Goal: Task Accomplishment & Management: Manage account settings

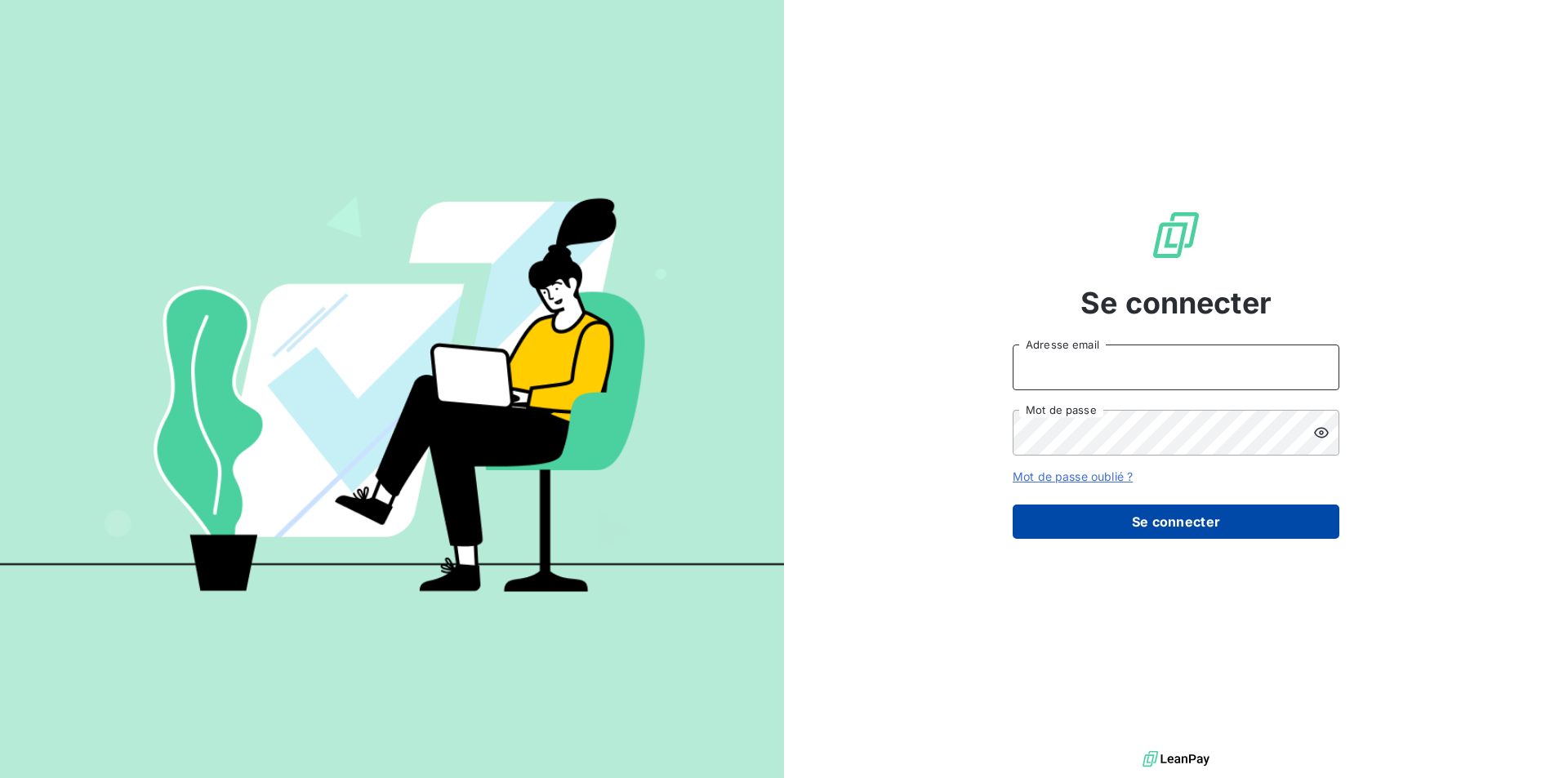
type input "[EMAIL_ADDRESS][DOMAIN_NAME]"
click at [1113, 515] on button "Se connecter" at bounding box center [1175, 522] width 326 height 34
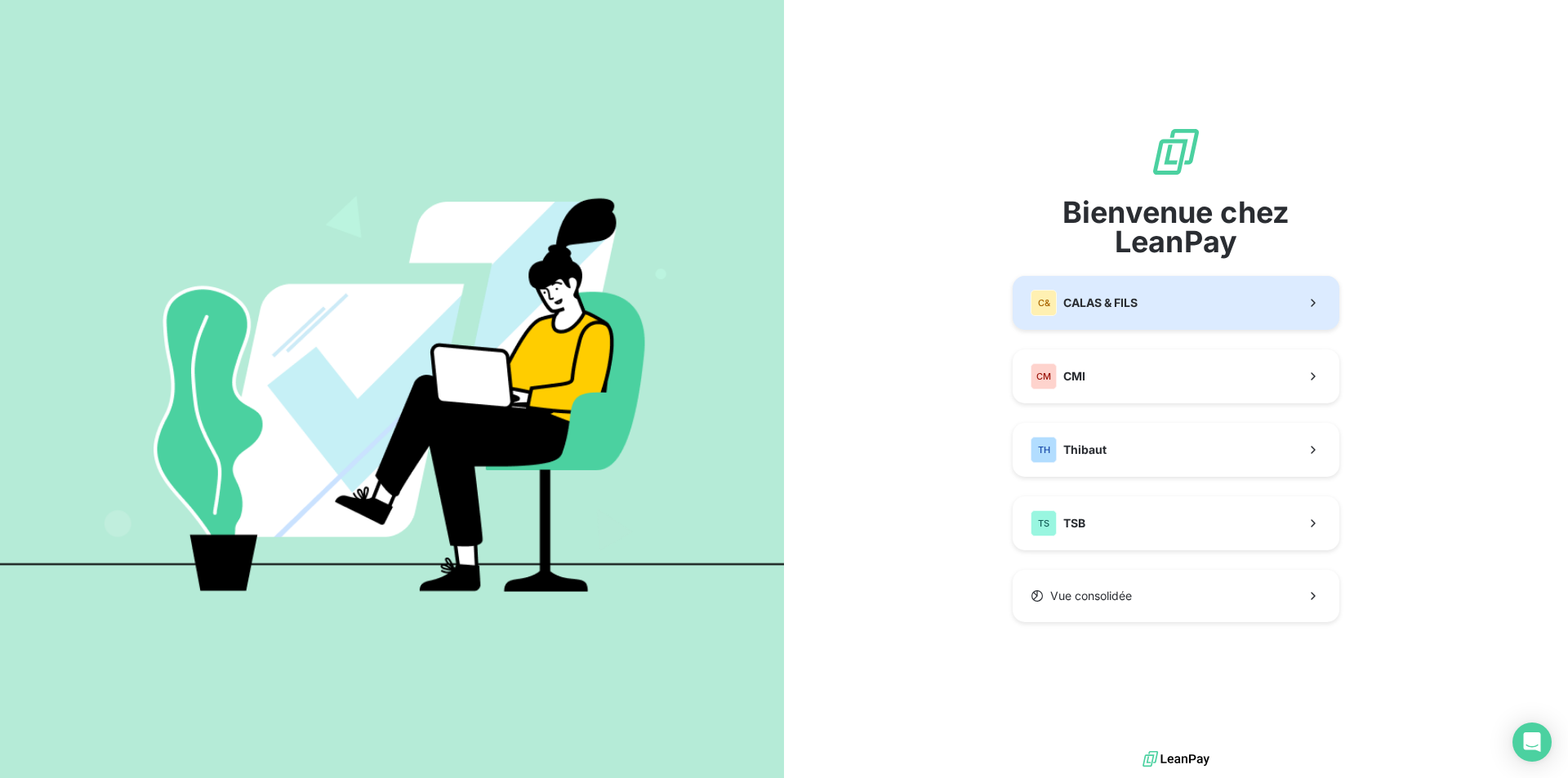
click at [1099, 301] on span "CALAS & FILS" at bounding box center [1100, 303] width 75 height 17
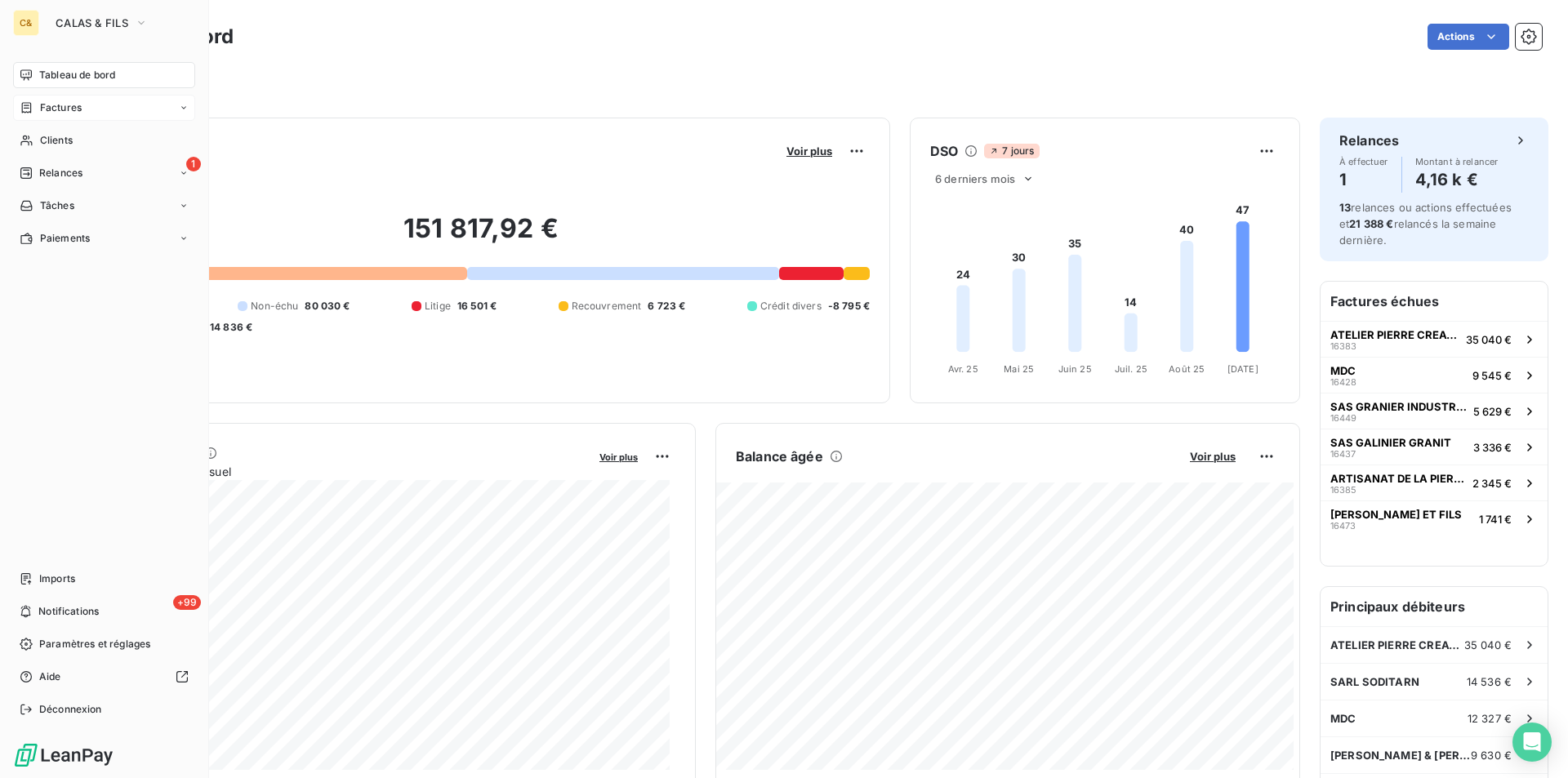
click at [48, 112] on span "Factures" at bounding box center [61, 107] width 41 height 15
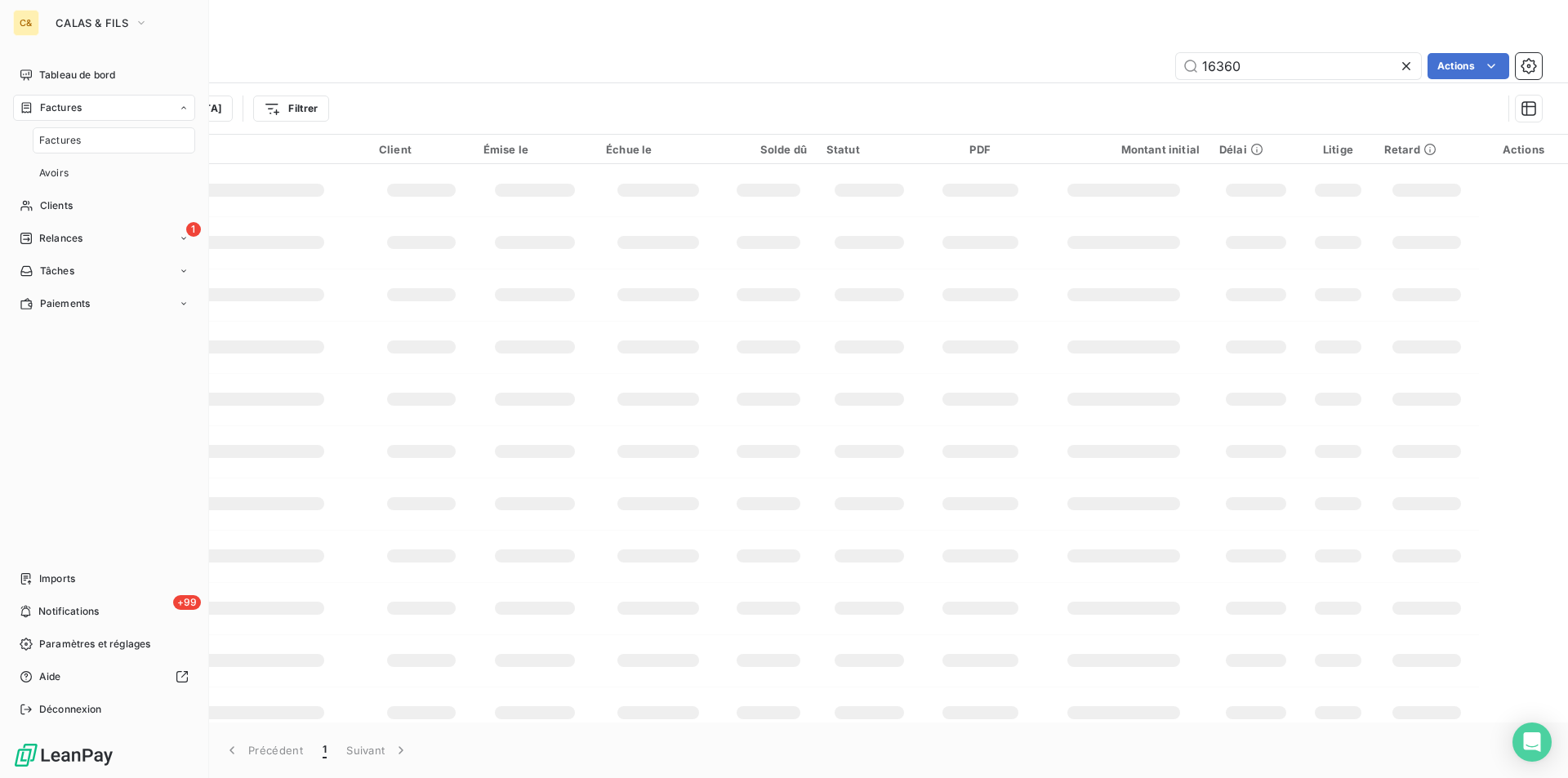
click at [56, 138] on span "Factures" at bounding box center [60, 139] width 41 height 15
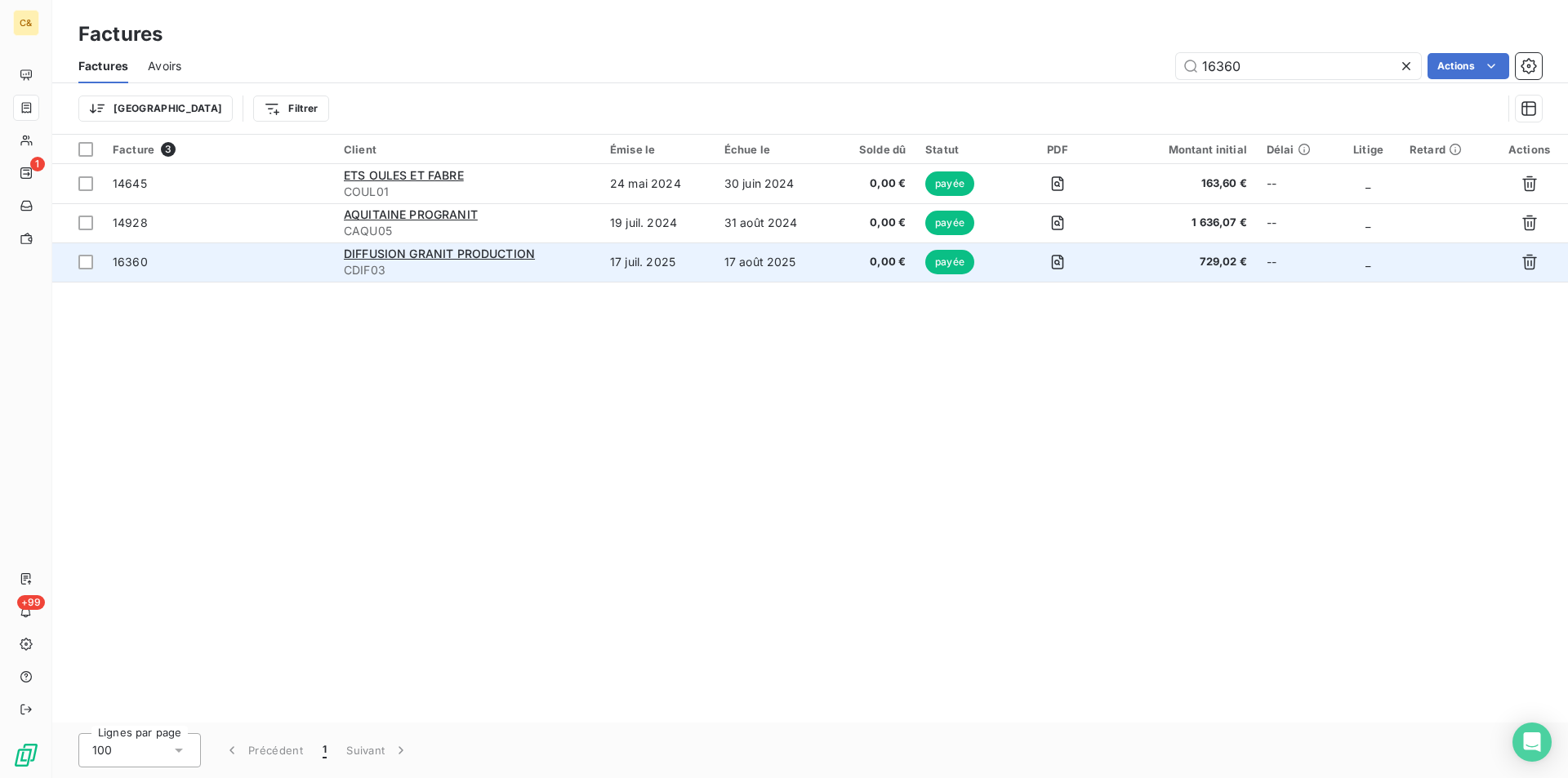
click at [657, 274] on td "17 juil. 2025" at bounding box center [657, 262] width 114 height 39
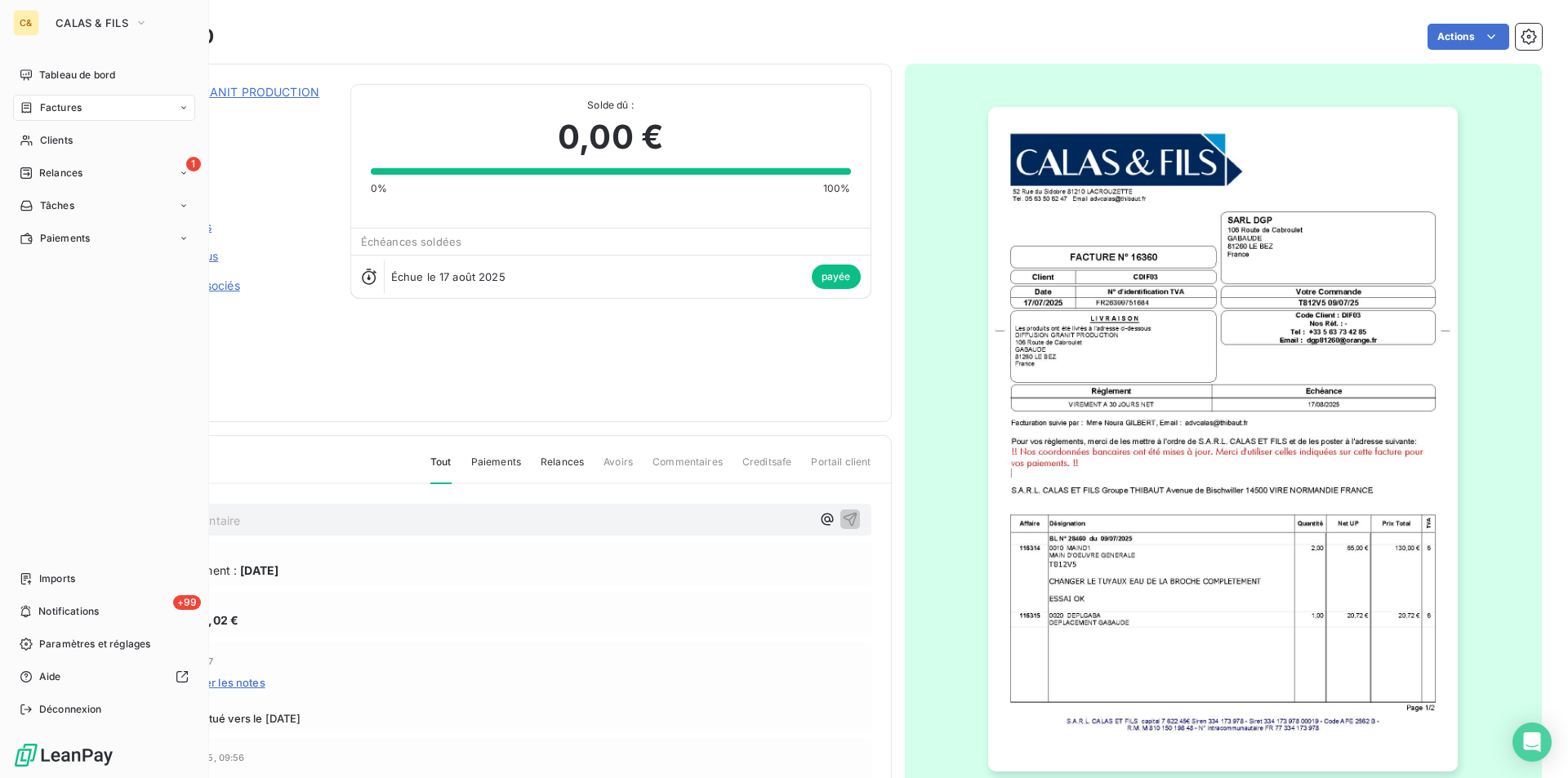
click at [68, 109] on span "Factures" at bounding box center [61, 107] width 41 height 15
click at [51, 205] on span "Clients" at bounding box center [56, 205] width 32 height 15
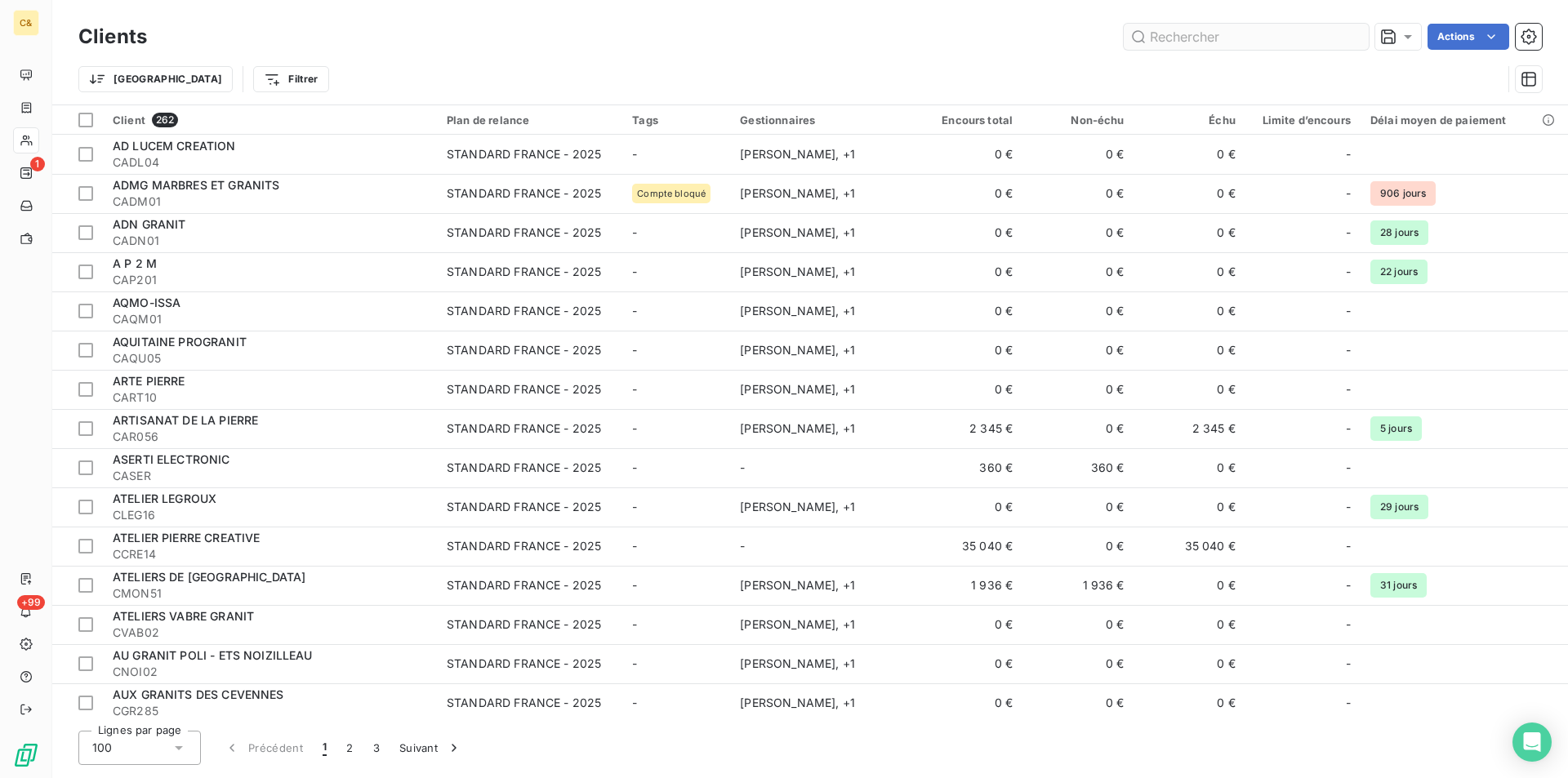
click at [1166, 36] on input "text" at bounding box center [1245, 36] width 245 height 27
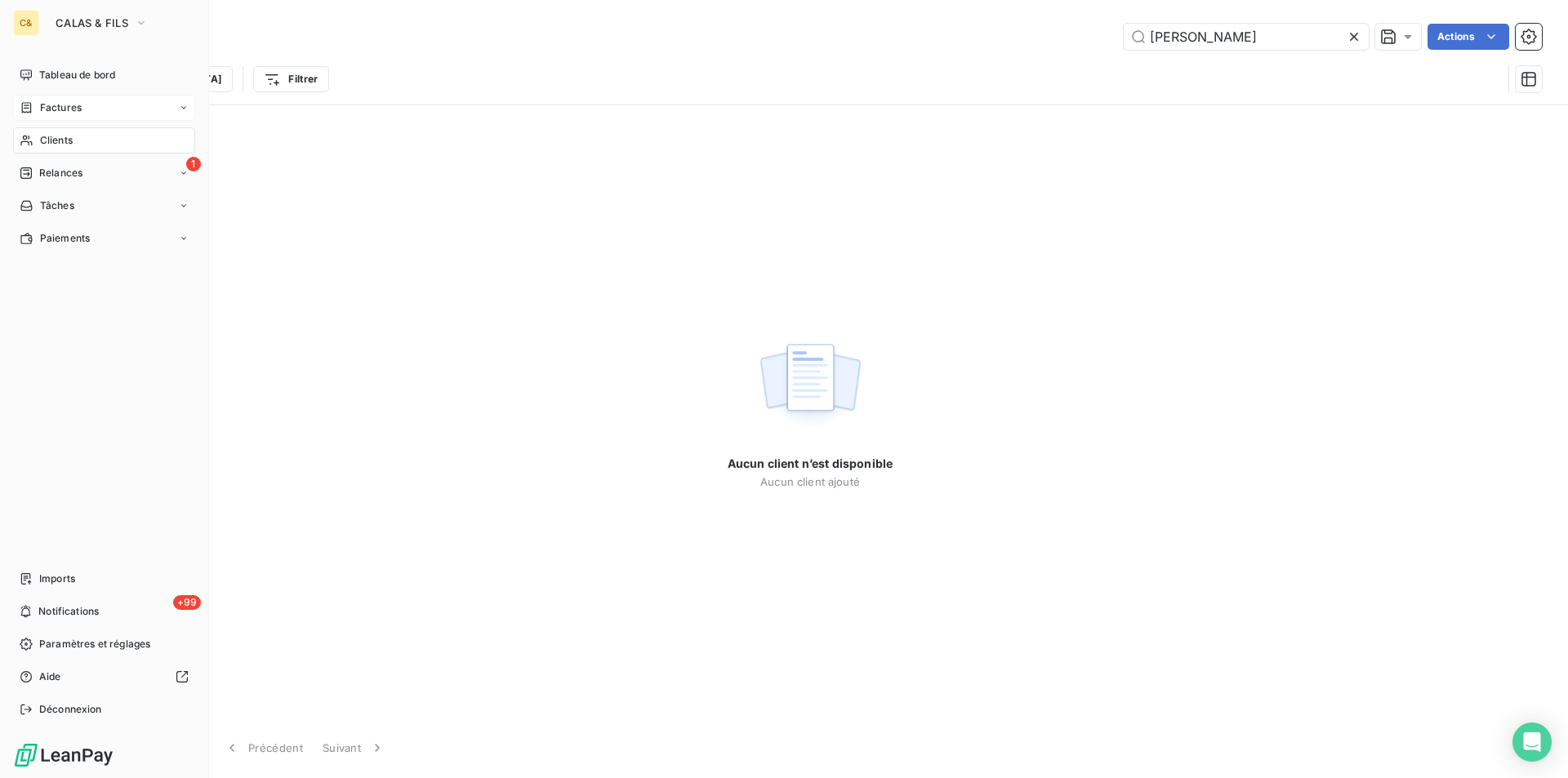
type input "[PERSON_NAME]"
click at [80, 106] on span "Factures" at bounding box center [61, 107] width 41 height 15
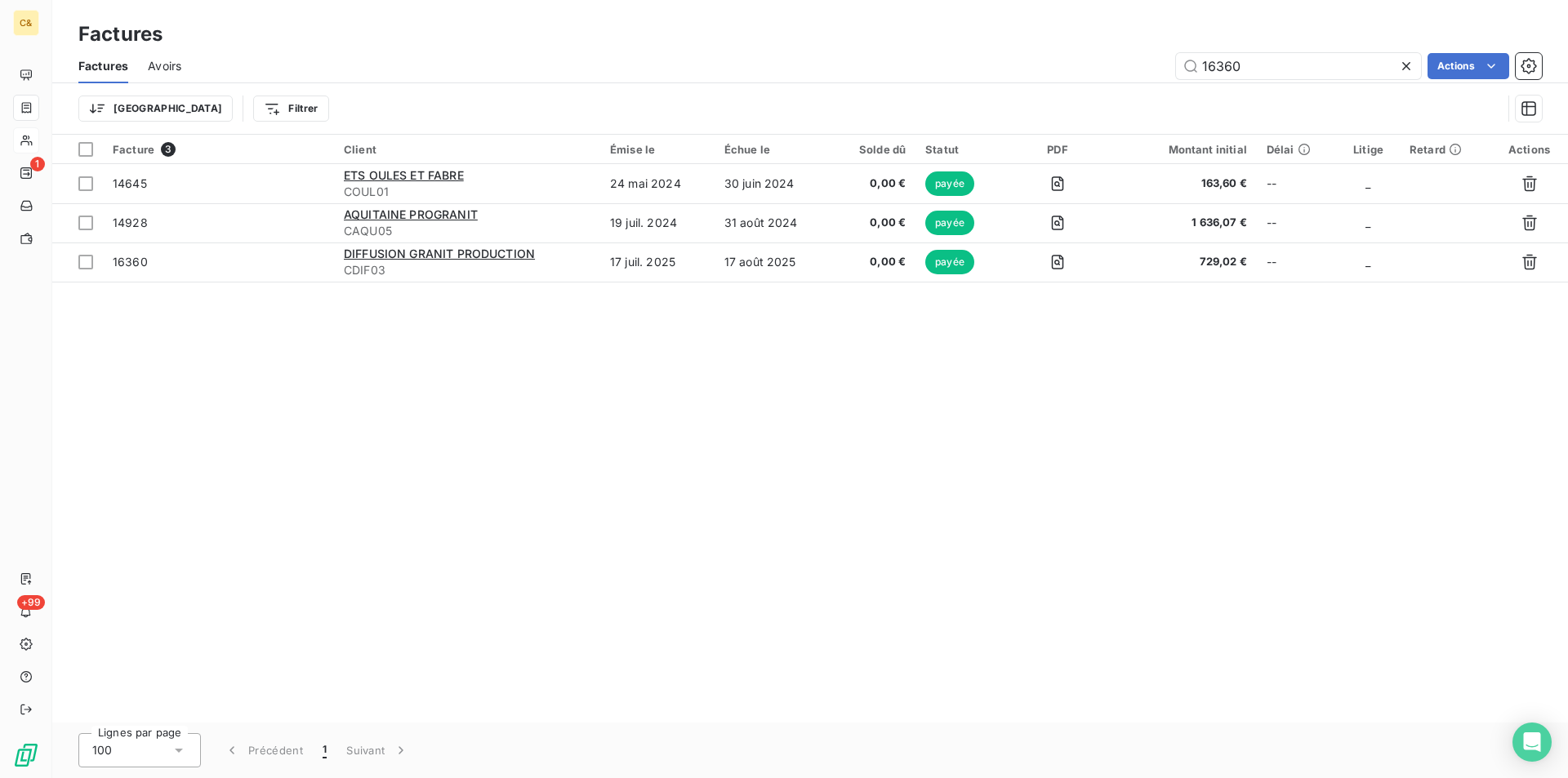
drag, startPoint x: 1257, startPoint y: 59, endPoint x: 1132, endPoint y: 51, distance: 125.3
click at [1132, 51] on div "Factures Avoirs 16360 Actions" at bounding box center [810, 66] width 1515 height 34
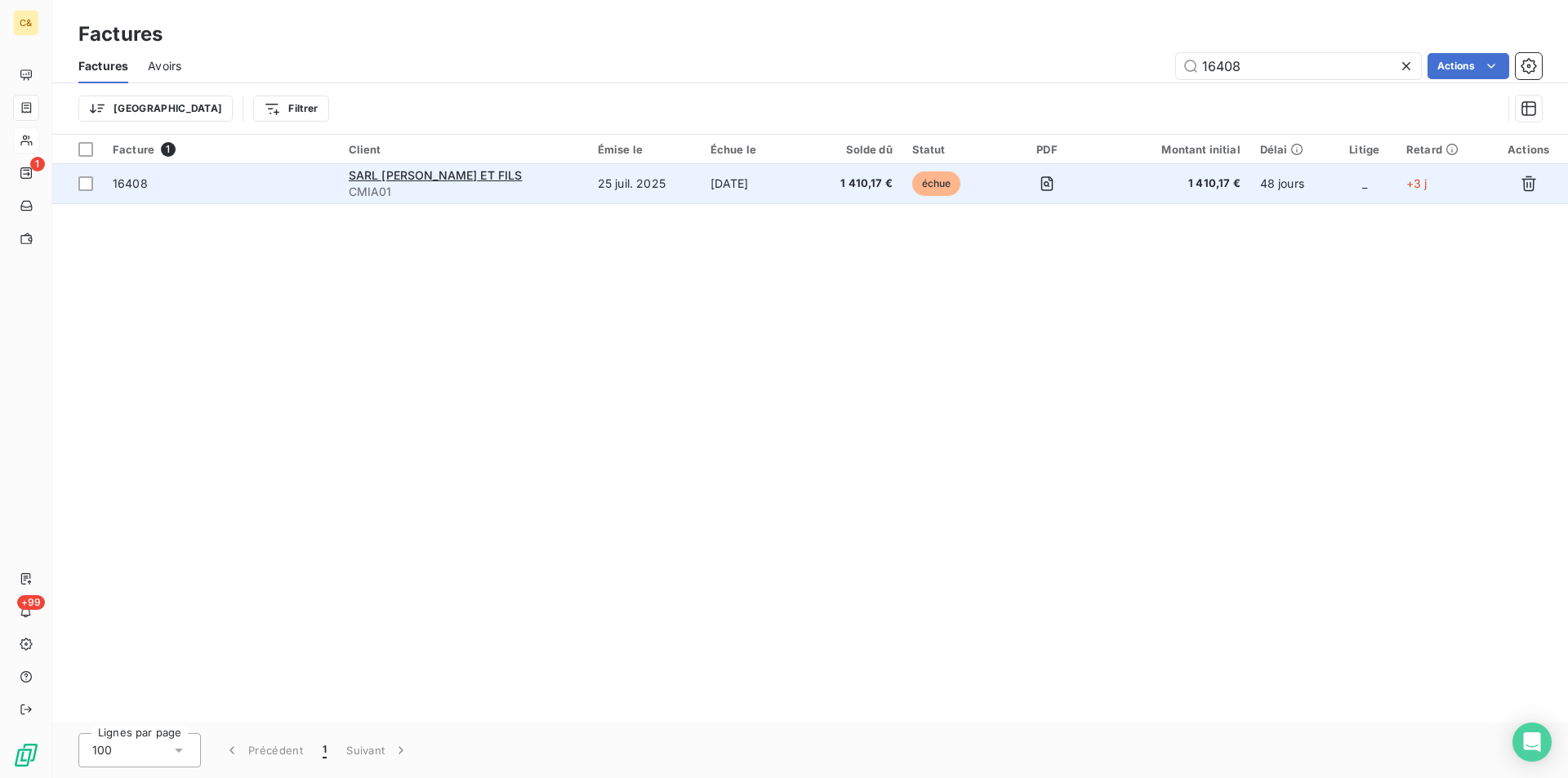
type input "16408"
click at [737, 195] on td "[DATE]" at bounding box center [755, 184] width 109 height 39
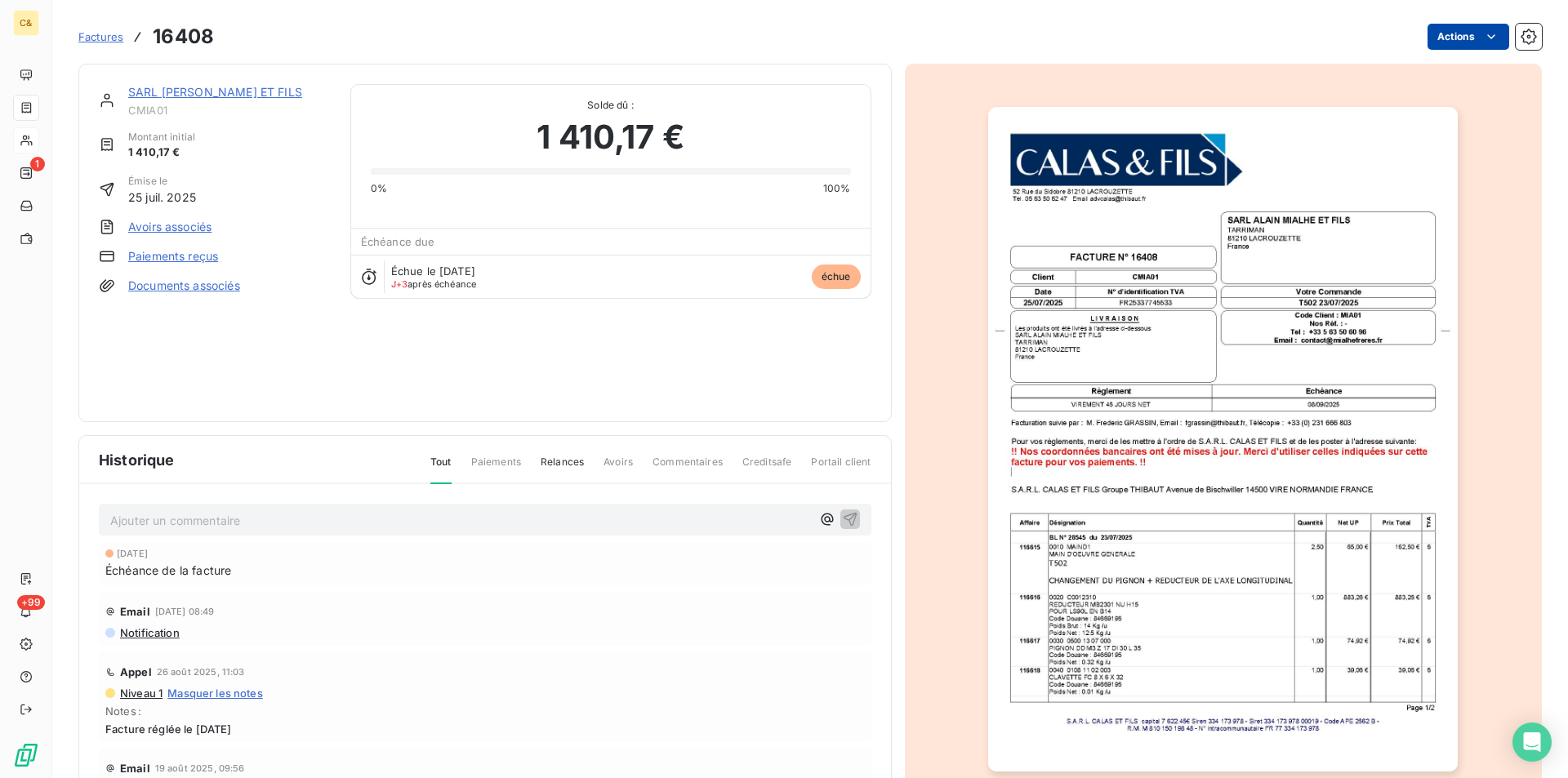
click at [1465, 38] on html "C& 1 +99 Factures 16408 Actions SARL [PERSON_NAME] ET FILS CMIA01 Montant initi…" at bounding box center [784, 389] width 1568 height 778
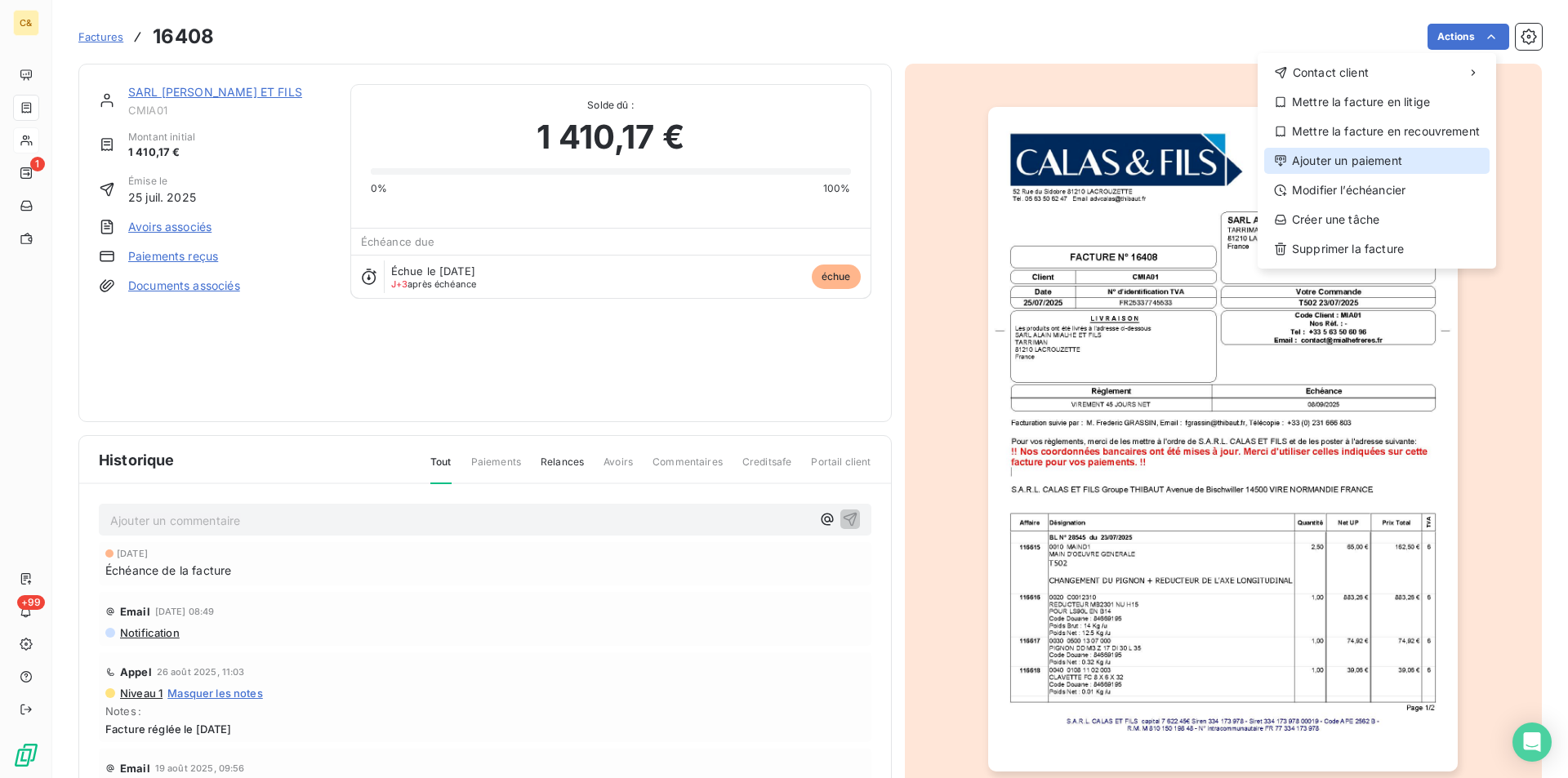
click at [1361, 163] on div "Ajouter un paiement" at bounding box center [1375, 160] width 225 height 27
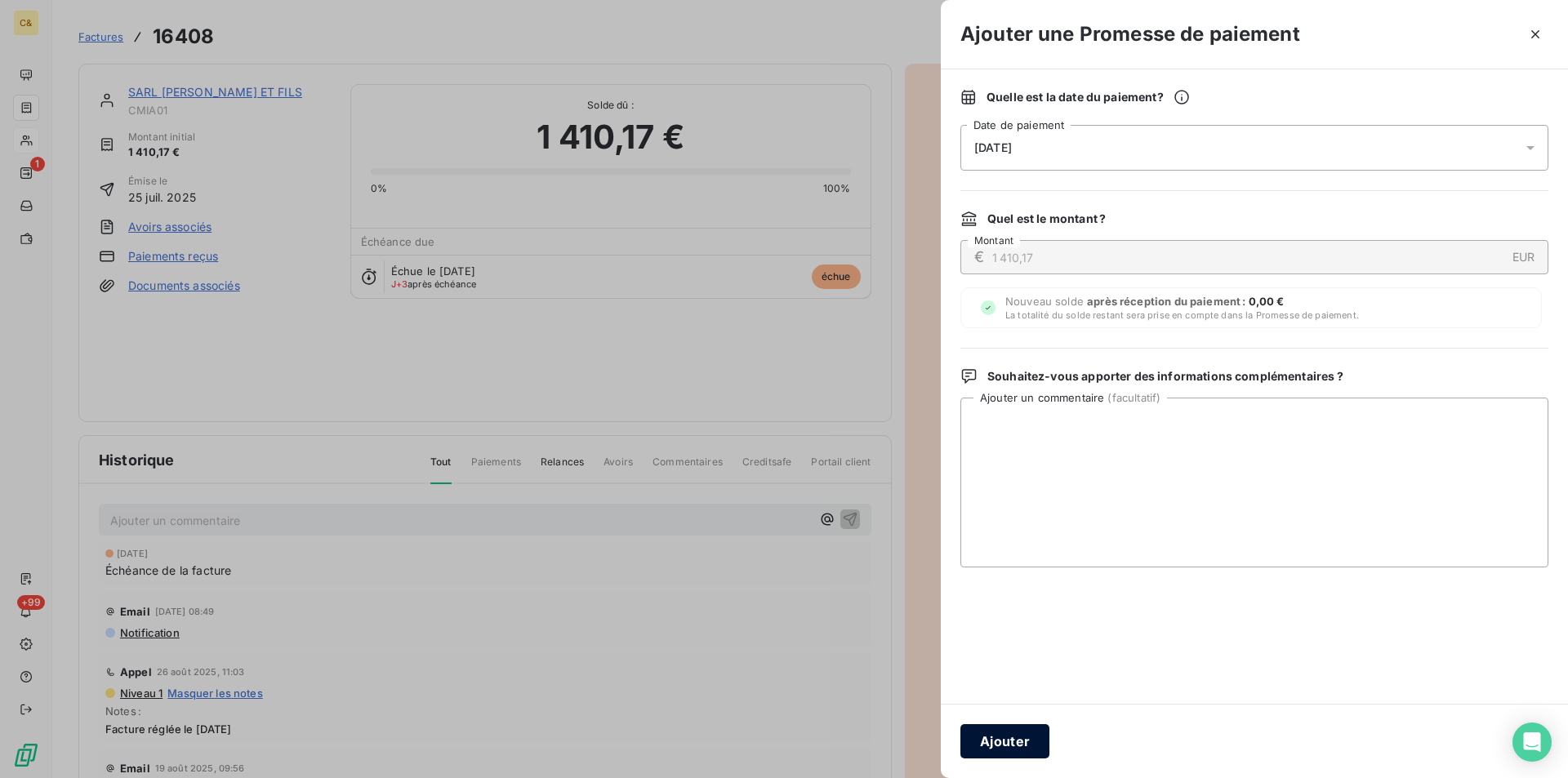
drag, startPoint x: 1049, startPoint y: 740, endPoint x: 1028, endPoint y: 755, distance: 25.8
click at [1046, 742] on div "Ajouter" at bounding box center [1254, 741] width 627 height 75
click at [1030, 754] on button "Ajouter" at bounding box center [1004, 741] width 89 height 34
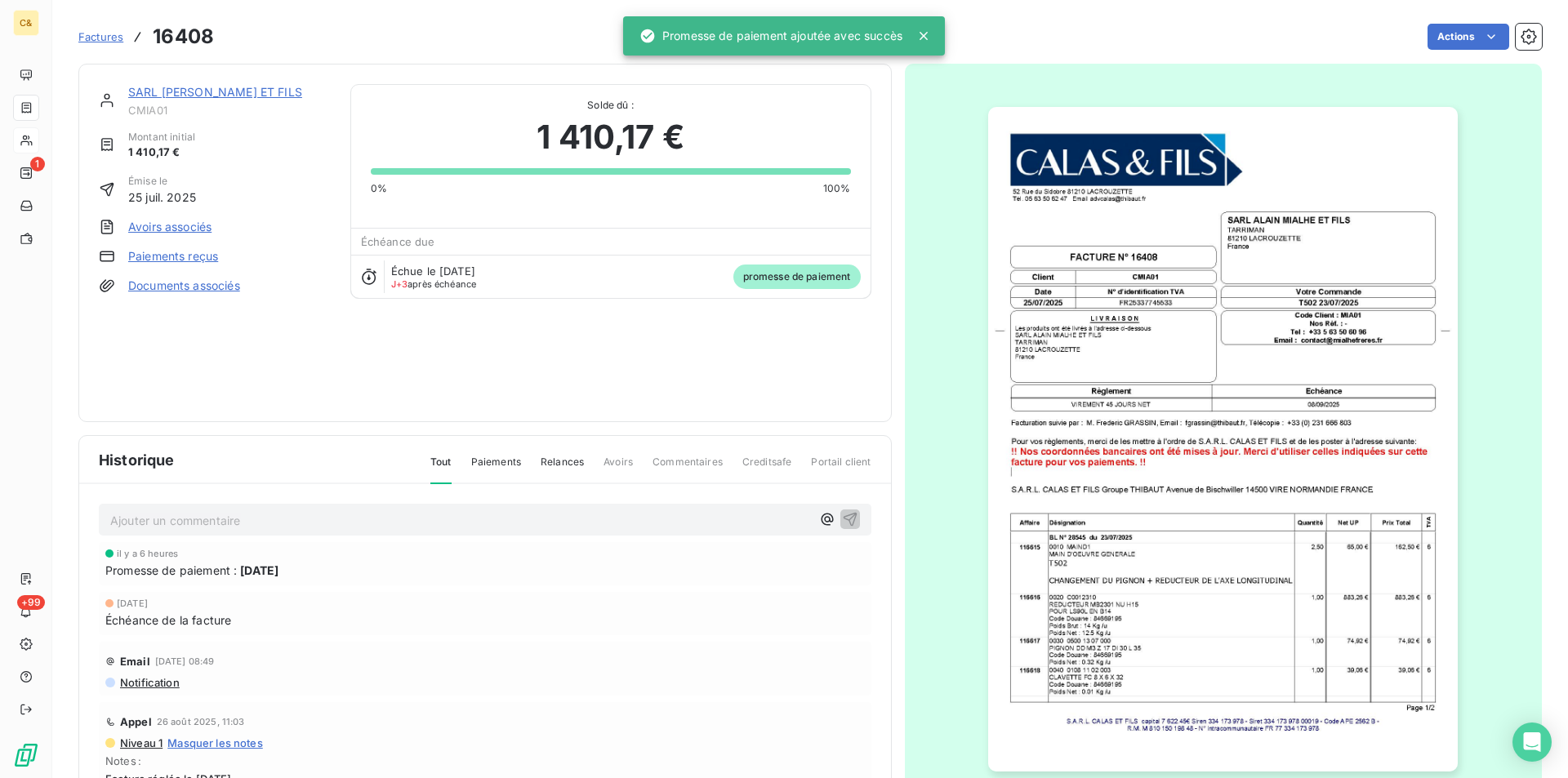
click at [486, 346] on div "SARL [PERSON_NAME] ET FILS CMIA01 Montant initial 1 410,17 € Émise le 25 juil. …" at bounding box center [485, 243] width 772 height 317
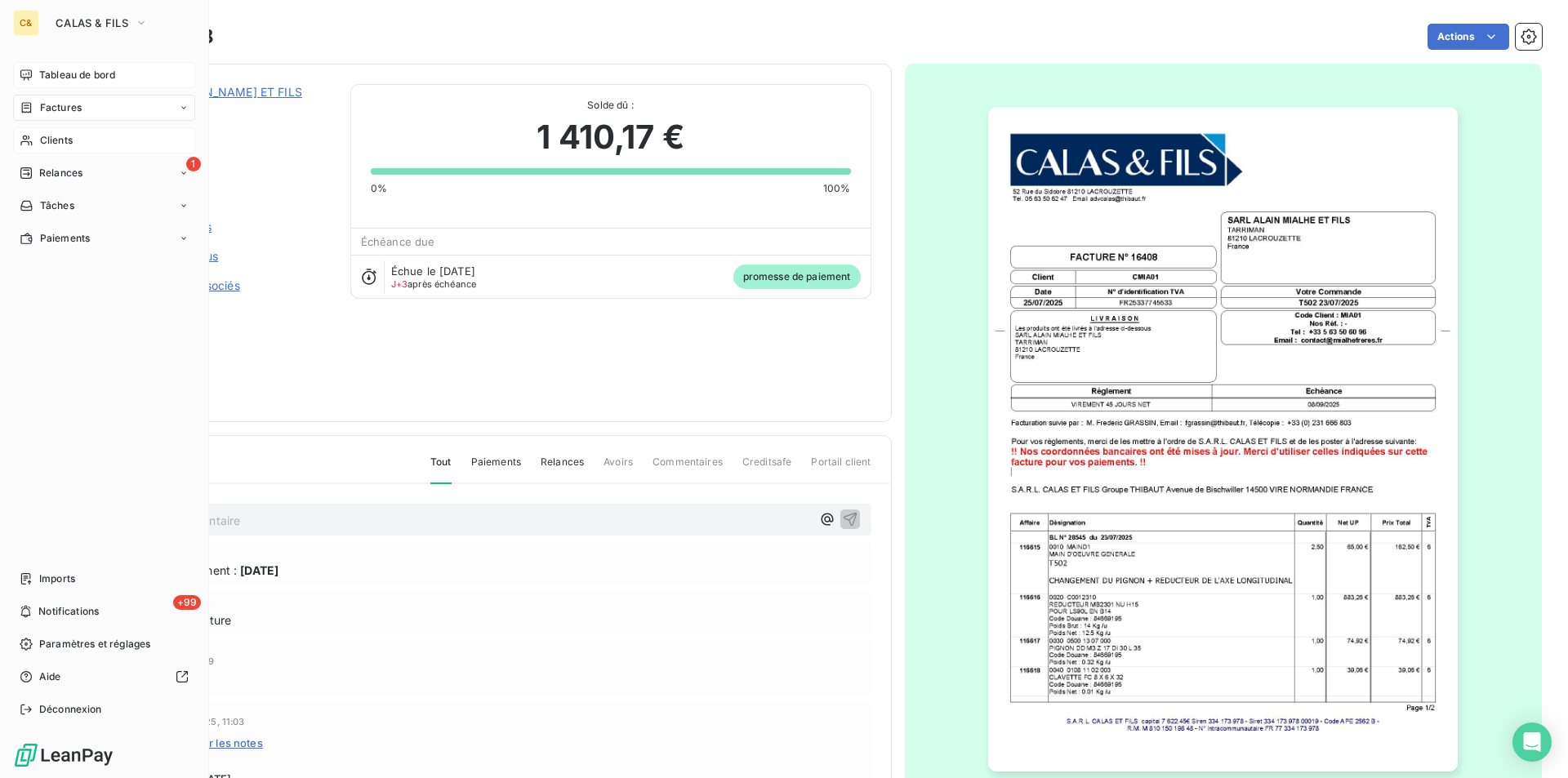
click at [59, 71] on span "Tableau de bord" at bounding box center [77, 75] width 76 height 15
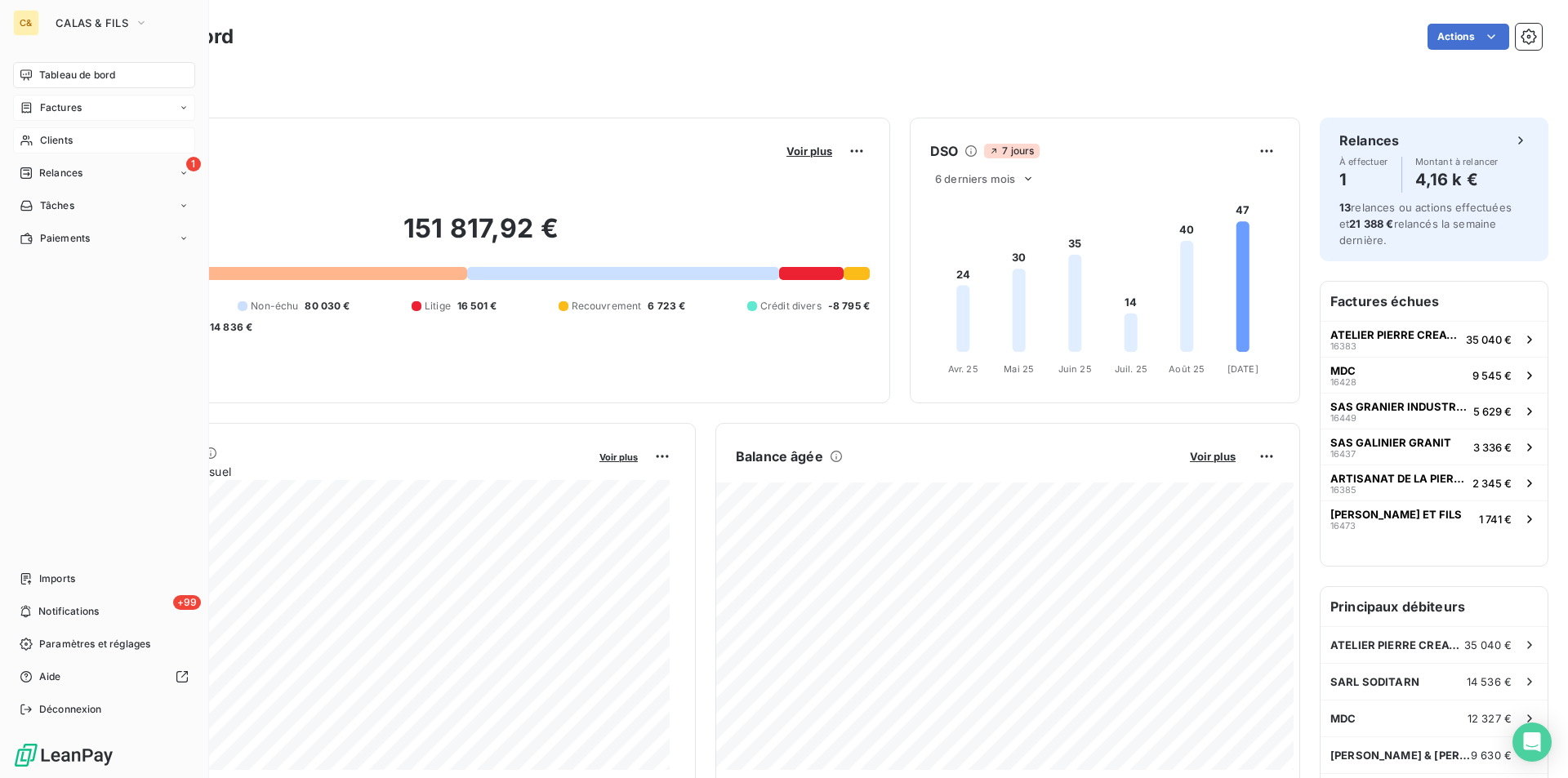
click at [55, 102] on span "Factures" at bounding box center [61, 107] width 41 height 15
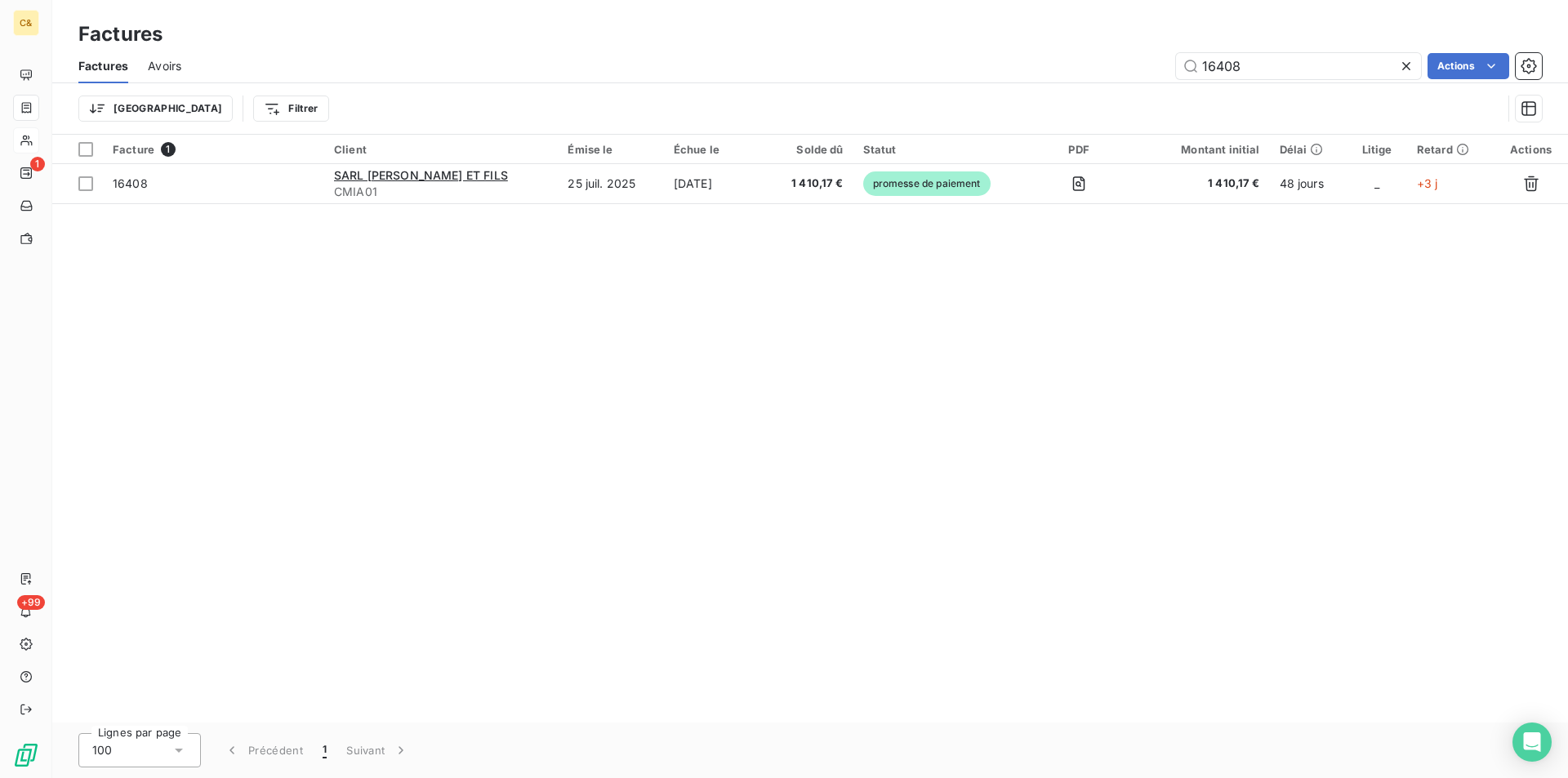
click at [1408, 66] on icon at bounding box center [1406, 66] width 17 height 17
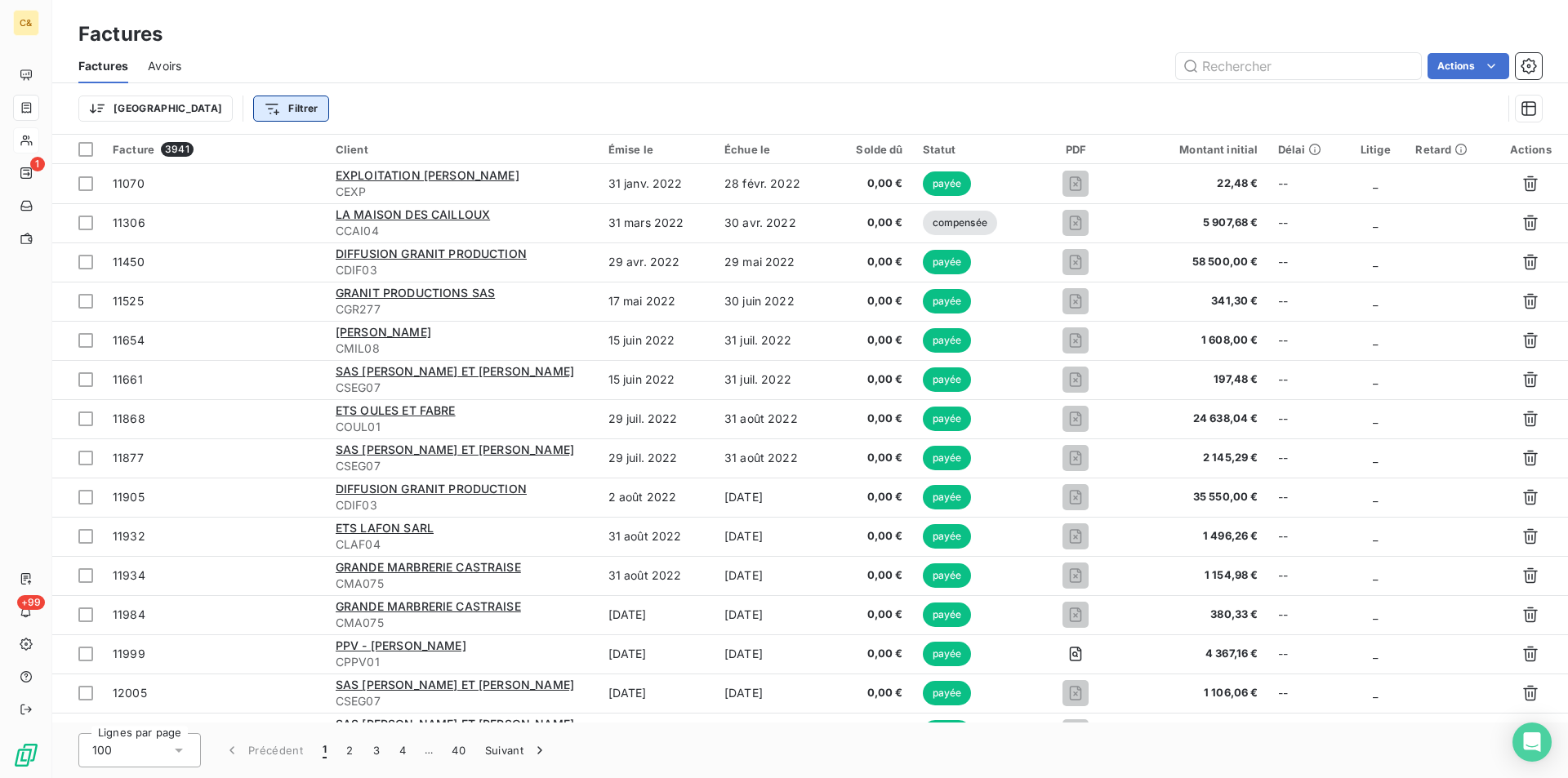
click at [208, 103] on html "C& 1 +99 Factures Factures Avoirs Actions Trier Filtrer Facture 3941 Client Émi…" at bounding box center [784, 389] width 1568 height 778
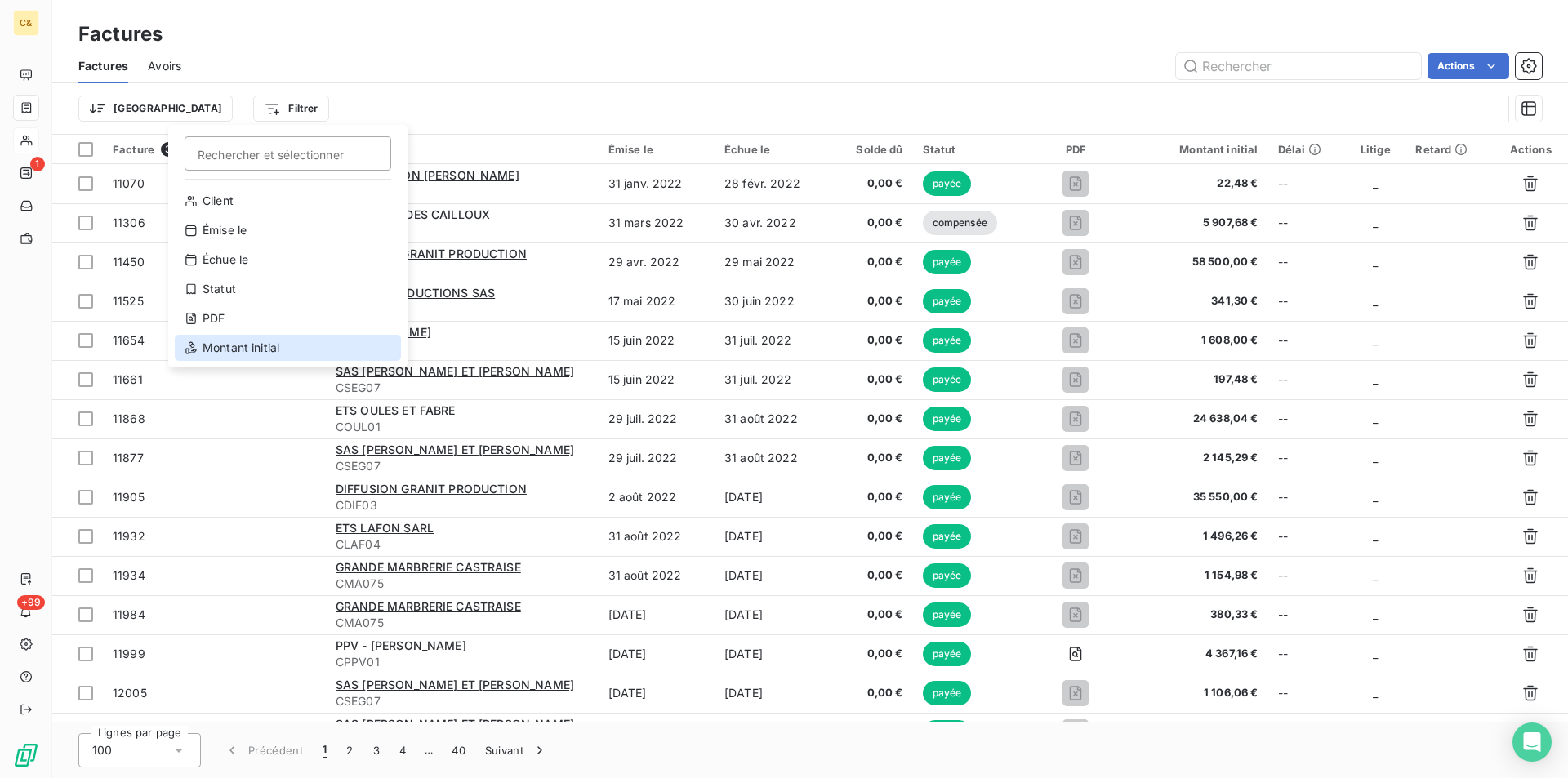
click at [252, 352] on div "Montant initial" at bounding box center [288, 348] width 226 height 27
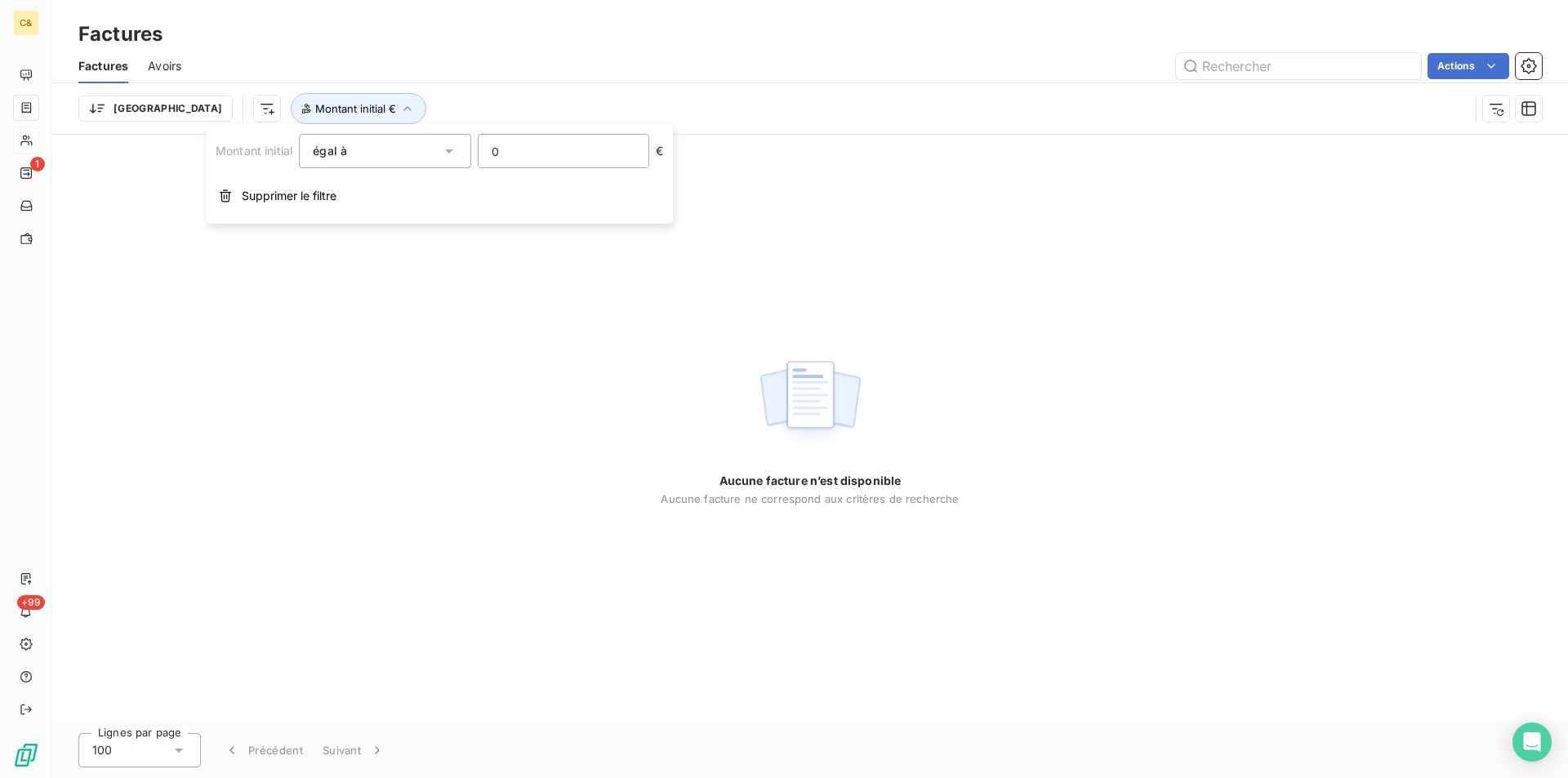
click at [524, 152] on input "0" at bounding box center [563, 150] width 170 height 32
drag, startPoint x: 524, startPoint y: 152, endPoint x: 360, endPoint y: 139, distance: 164.5
click at [367, 141] on div "Montant initial égal à 0 €" at bounding box center [438, 150] width 447 height 34
type input "401.74"
click at [410, 287] on div "Aucune facture n’est disponible Aucune facture ne correspond aux critères de re…" at bounding box center [810, 428] width 1515 height 587
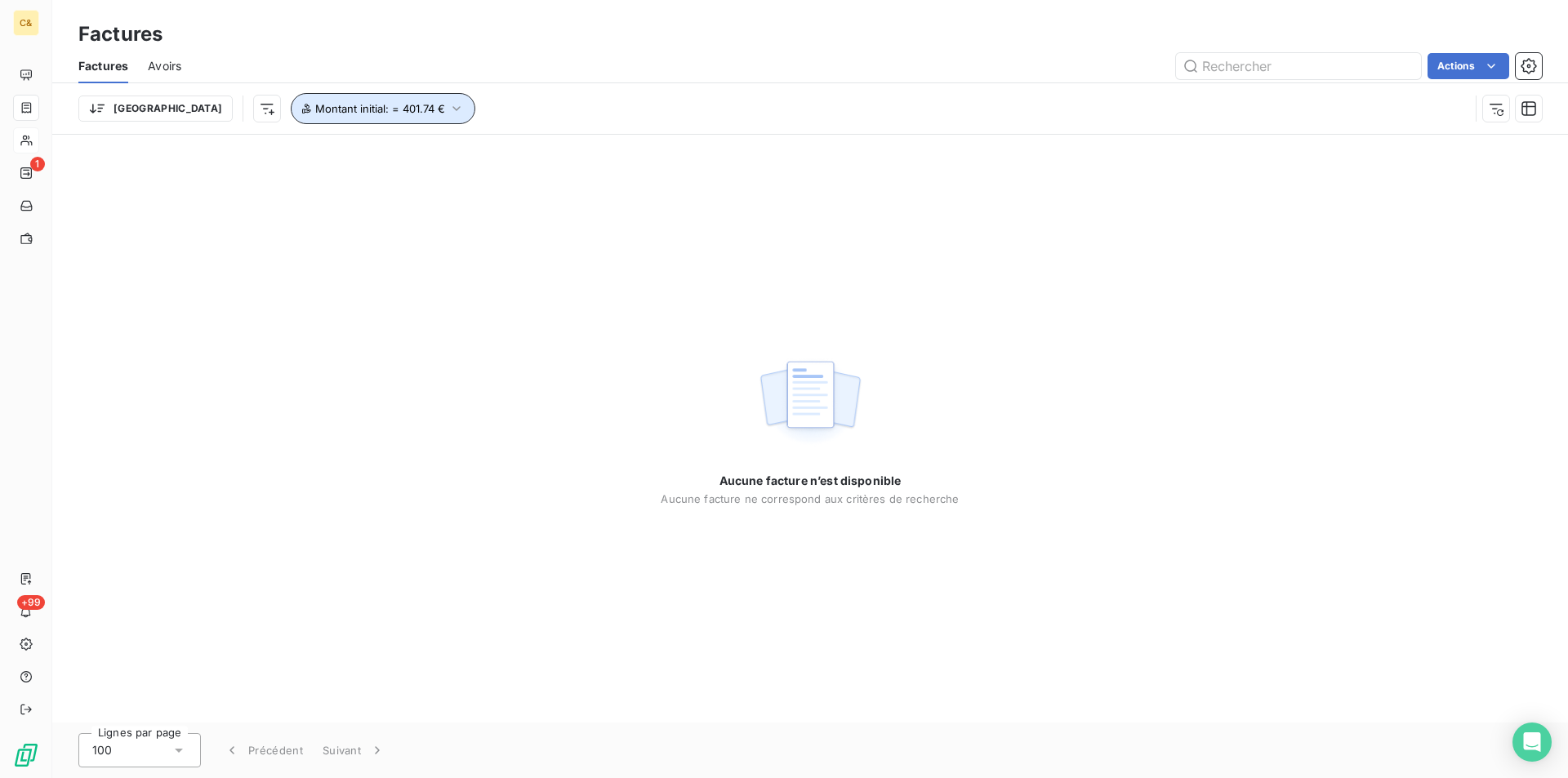
click at [315, 109] on span "Montant initial : = 401.74 €" at bounding box center [380, 108] width 130 height 13
click at [455, 150] on icon at bounding box center [449, 150] width 17 height 17
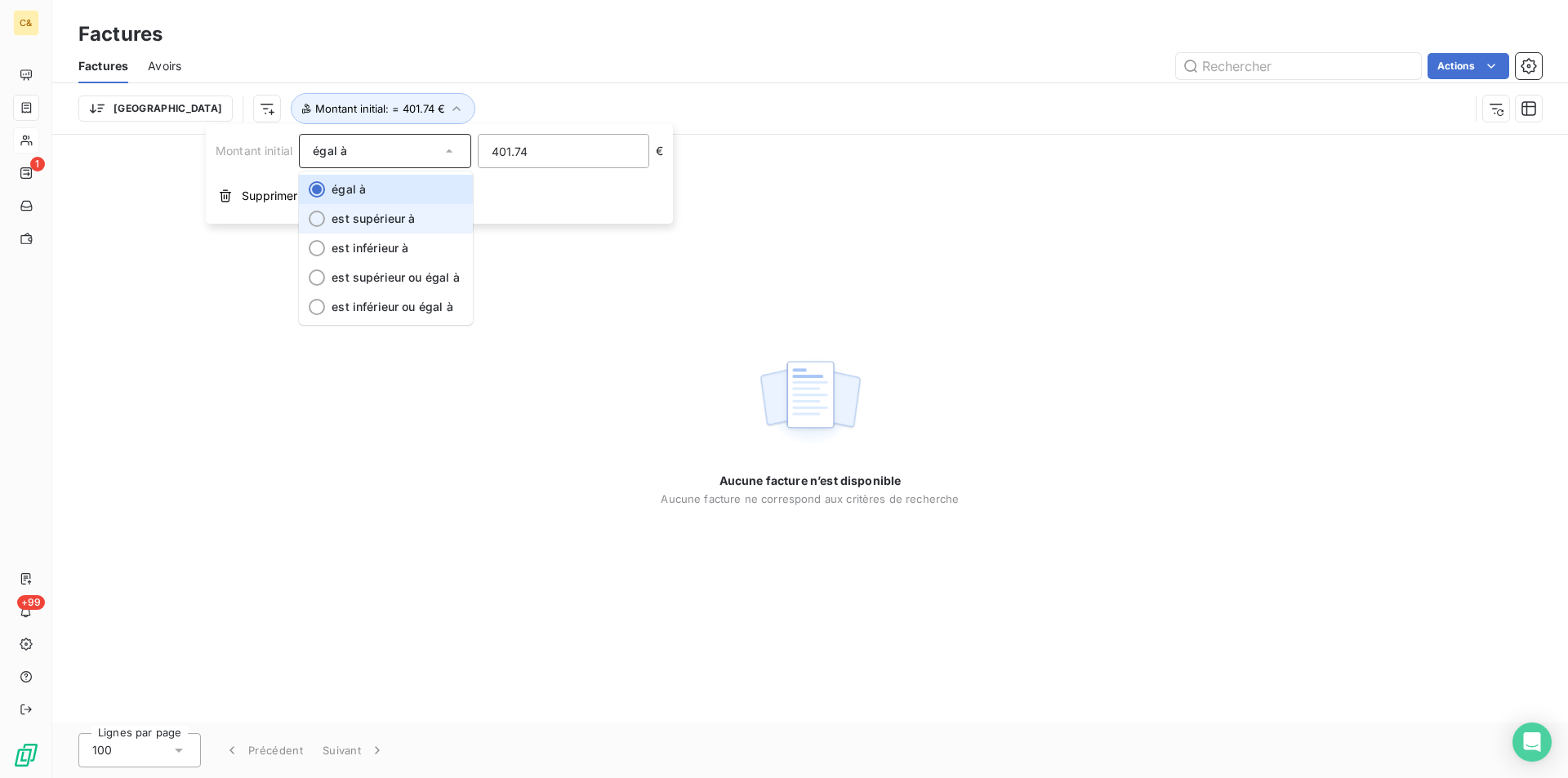
click at [402, 218] on span "est supérieur à" at bounding box center [372, 218] width 84 height 14
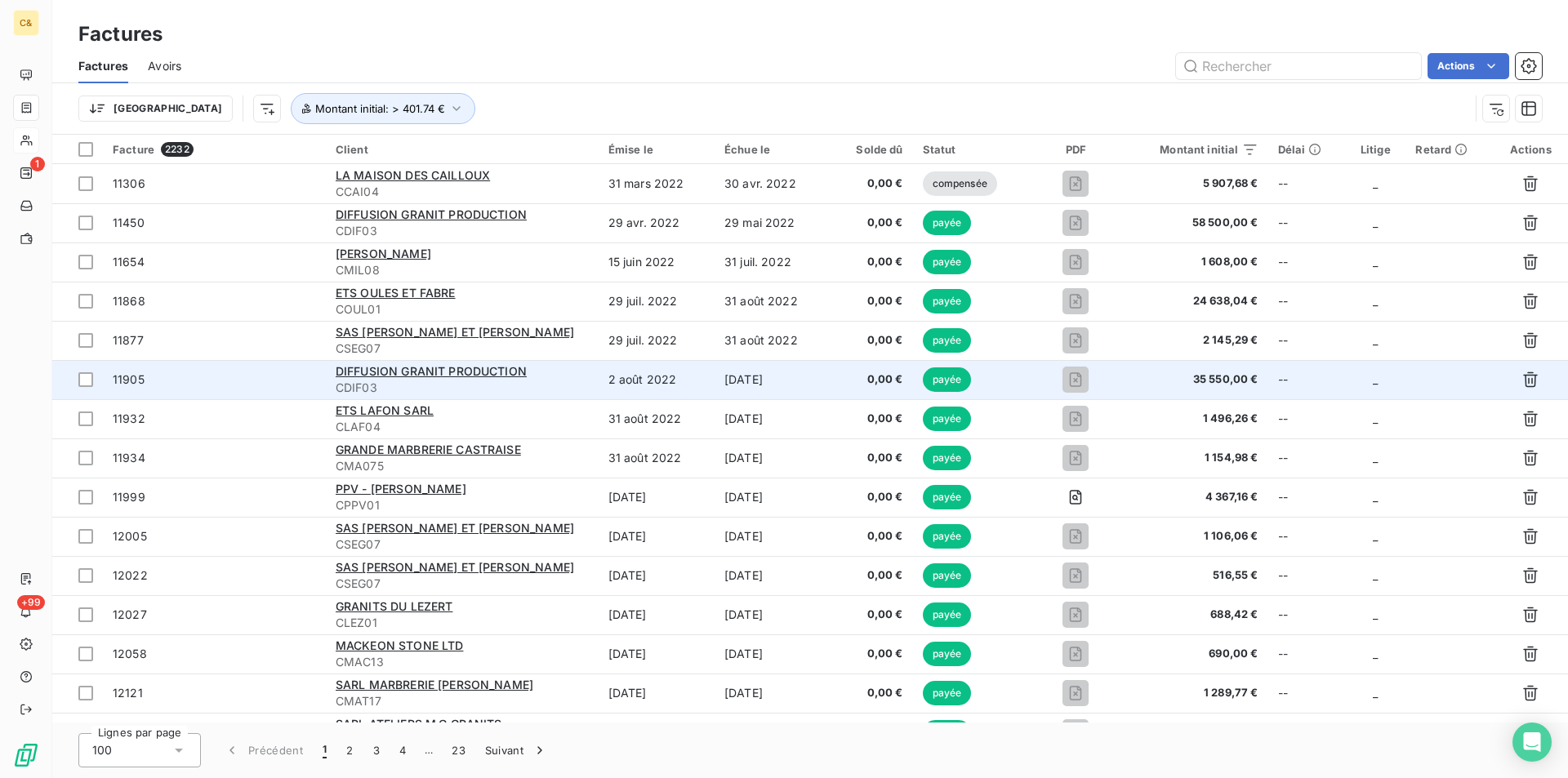
click at [588, 361] on td "DIFFUSION GRANIT PRODUCTION CDIF03" at bounding box center [463, 379] width 273 height 39
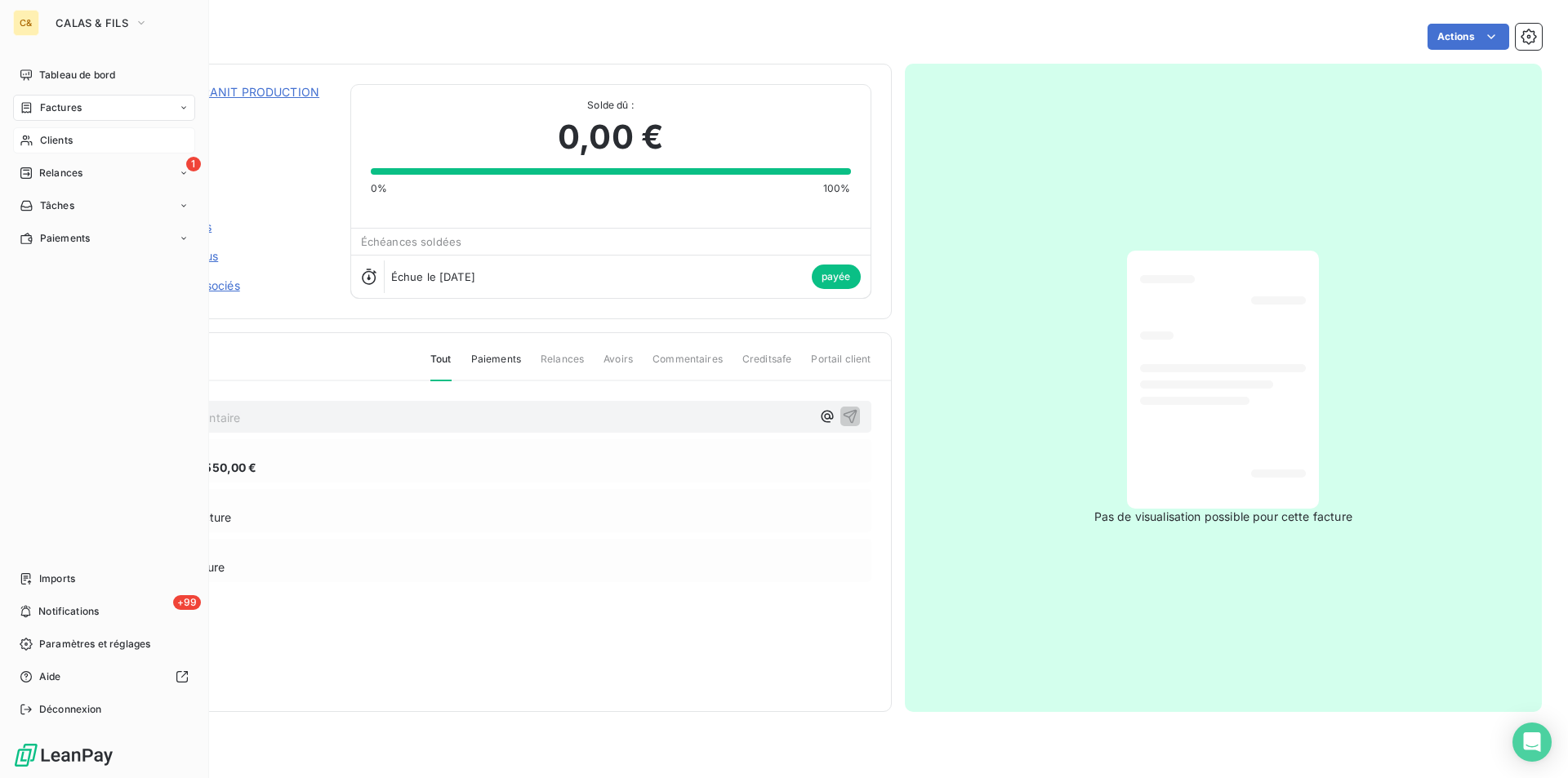
click at [57, 108] on span "Factures" at bounding box center [61, 107] width 41 height 15
click at [68, 114] on span "Factures" at bounding box center [61, 107] width 41 height 15
click at [63, 135] on span "Factures" at bounding box center [60, 139] width 41 height 15
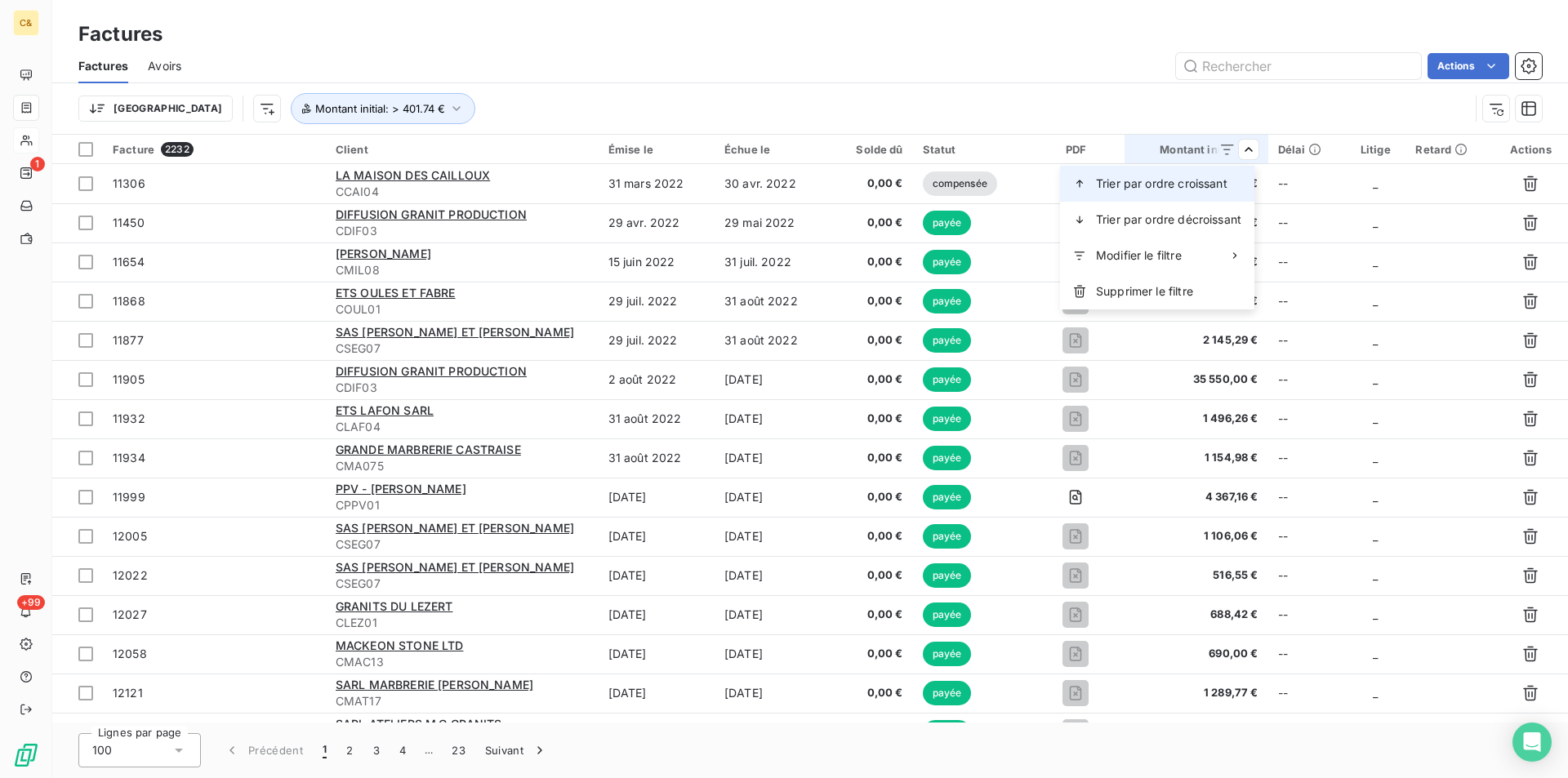
click at [1219, 183] on span "Trier par ordre croissant" at bounding box center [1161, 184] width 132 height 17
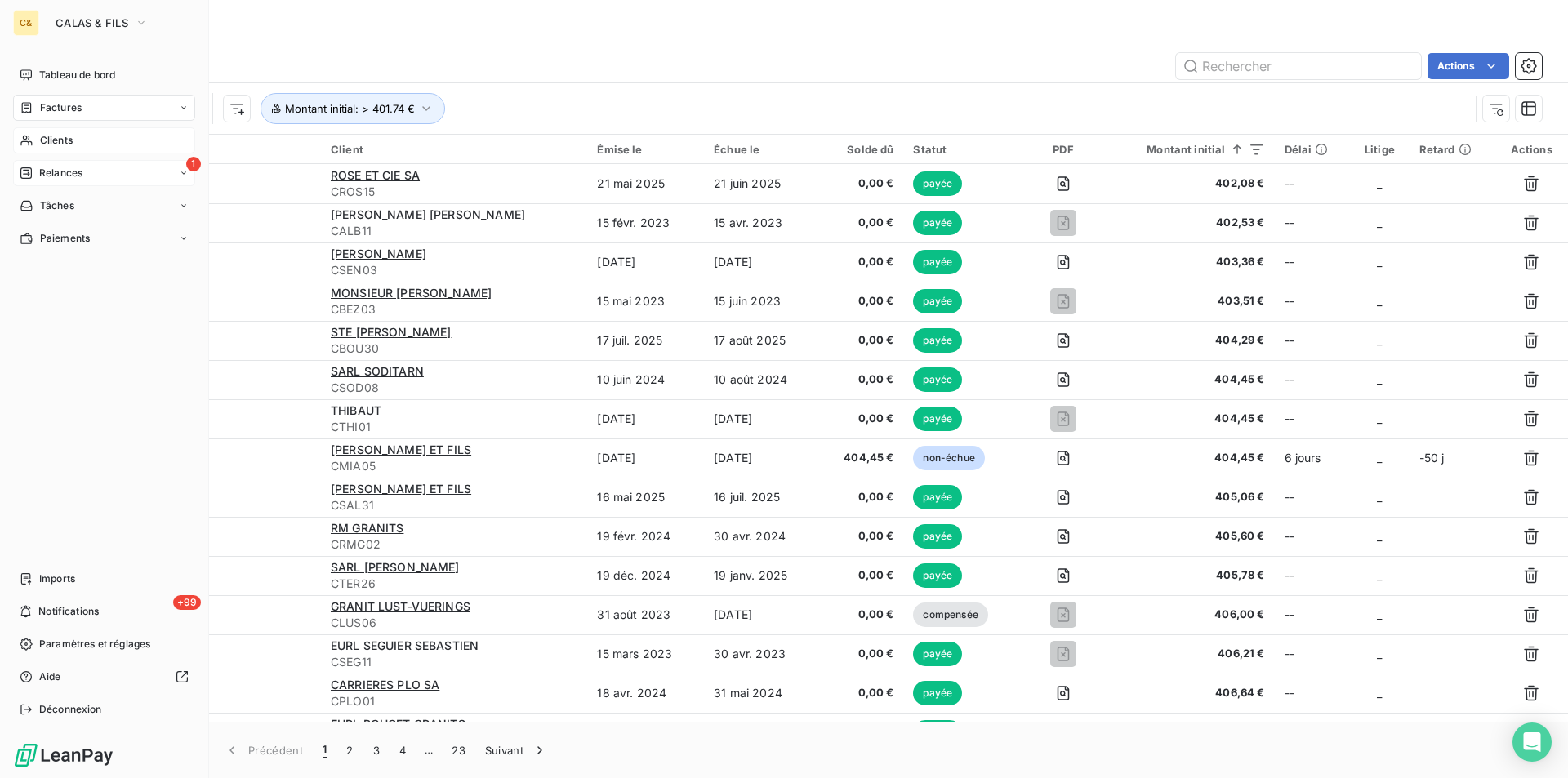
click at [67, 178] on span "Relances" at bounding box center [61, 173] width 43 height 15
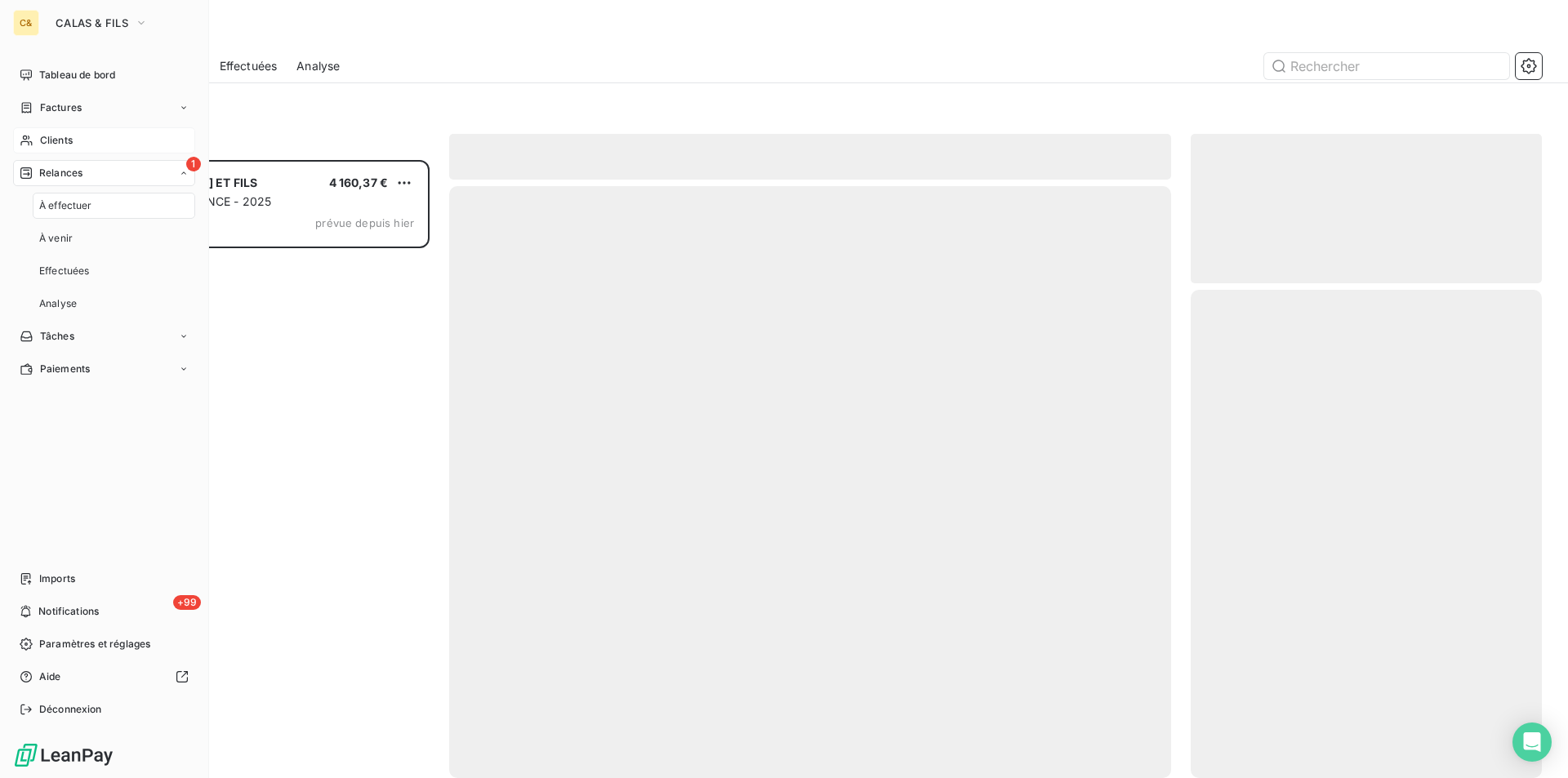
click at [70, 215] on div "À effectuer" at bounding box center [113, 205] width 162 height 27
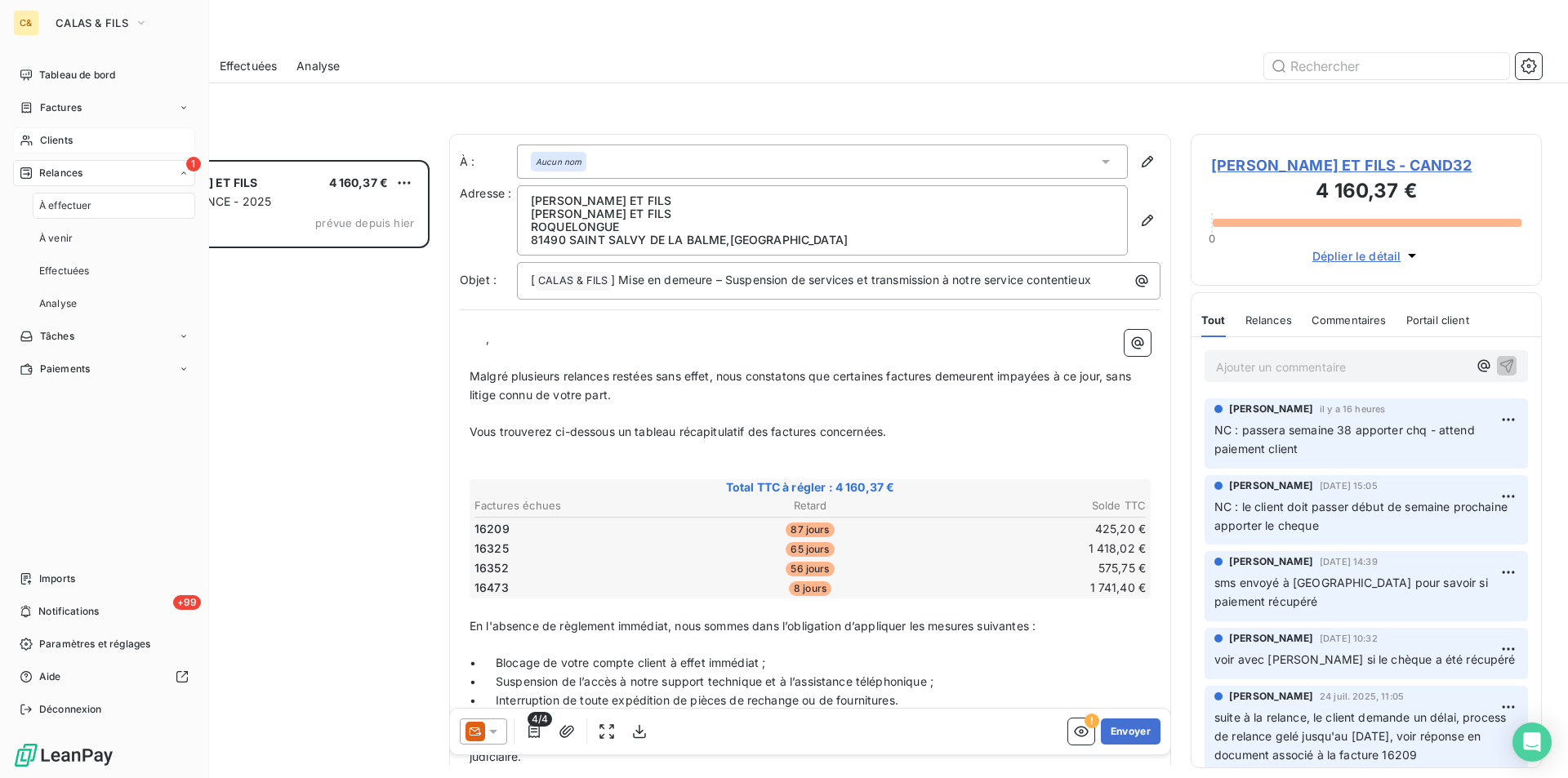
scroll to position [606, 339]
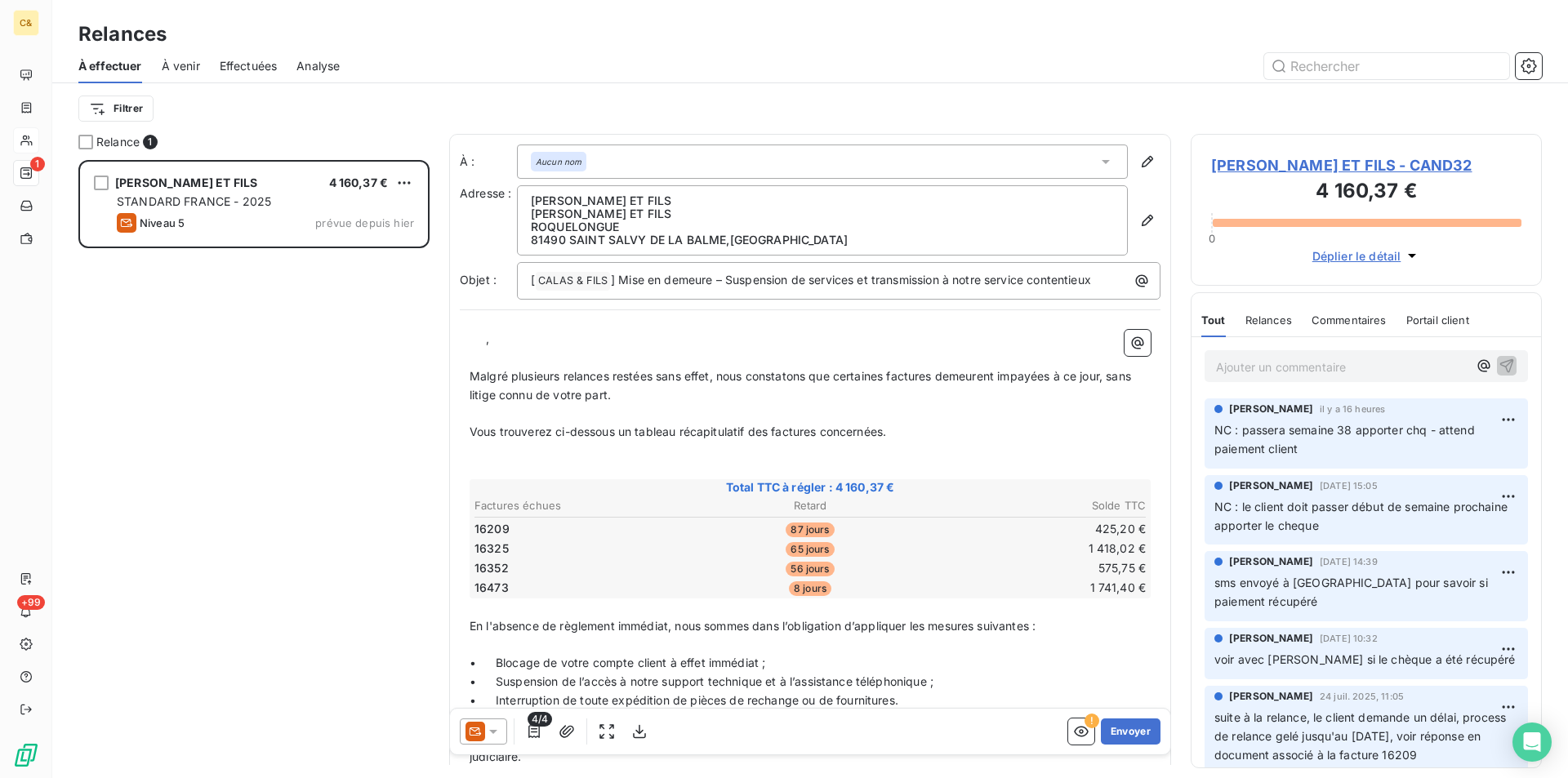
click at [225, 407] on div "[PERSON_NAME] ET FILS 4 160,37 € STANDARD FRANCE - 2025 Niveau 5 prévue depuis …" at bounding box center [253, 469] width 351 height 618
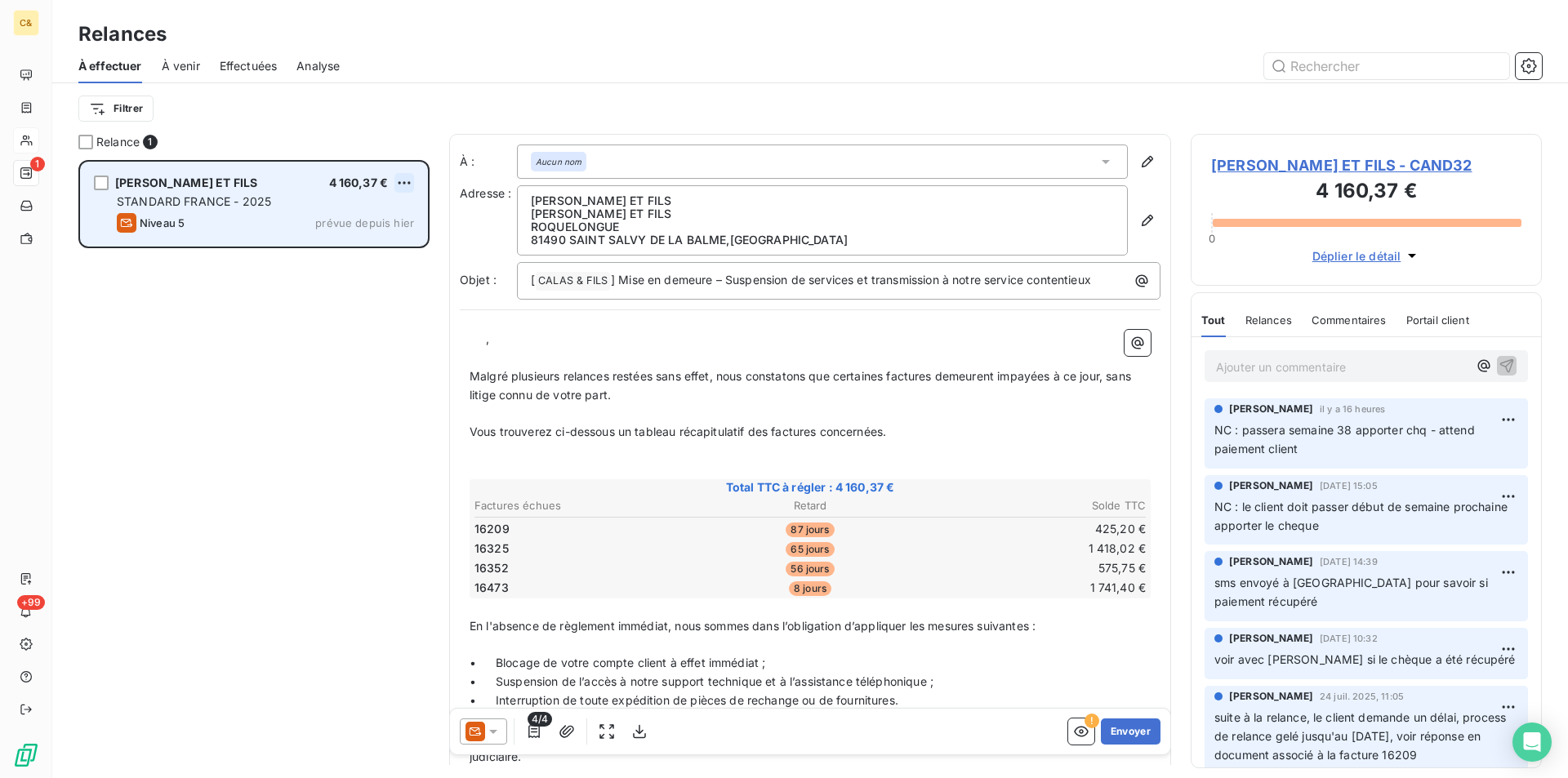
click at [404, 183] on html "C& 1 +99 Relances À effectuer À venir Effectuées Analyse Filtrer Relance 1 [PER…" at bounding box center [784, 389] width 1568 height 778
click at [381, 225] on div "Replanifier cette action" at bounding box center [333, 215] width 146 height 27
select select "8"
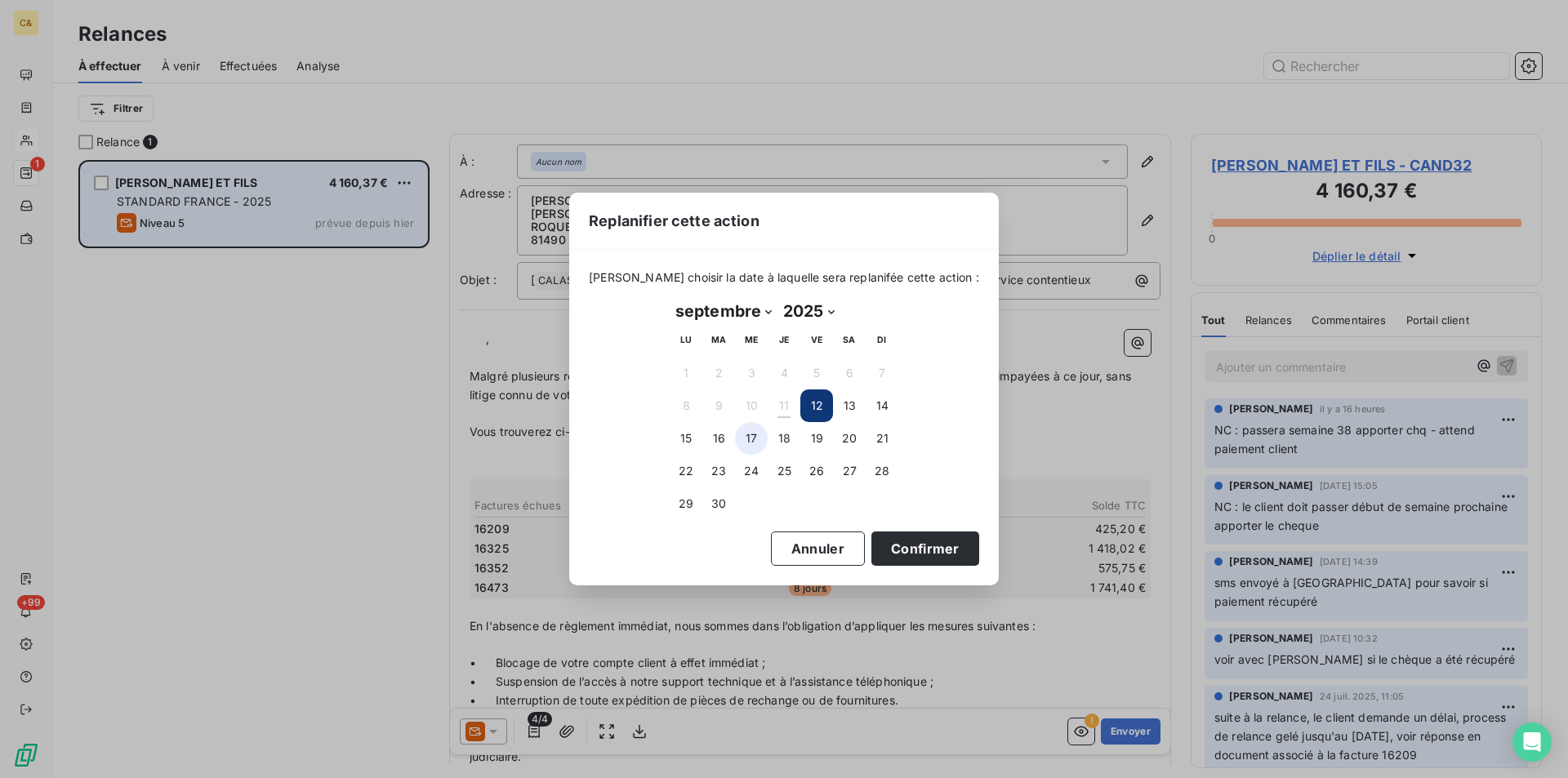
click at [743, 441] on button "17" at bounding box center [751, 438] width 32 height 32
click at [910, 556] on button "Confirmer" at bounding box center [925, 548] width 108 height 34
